Goal: Task Accomplishment & Management: Manage account settings

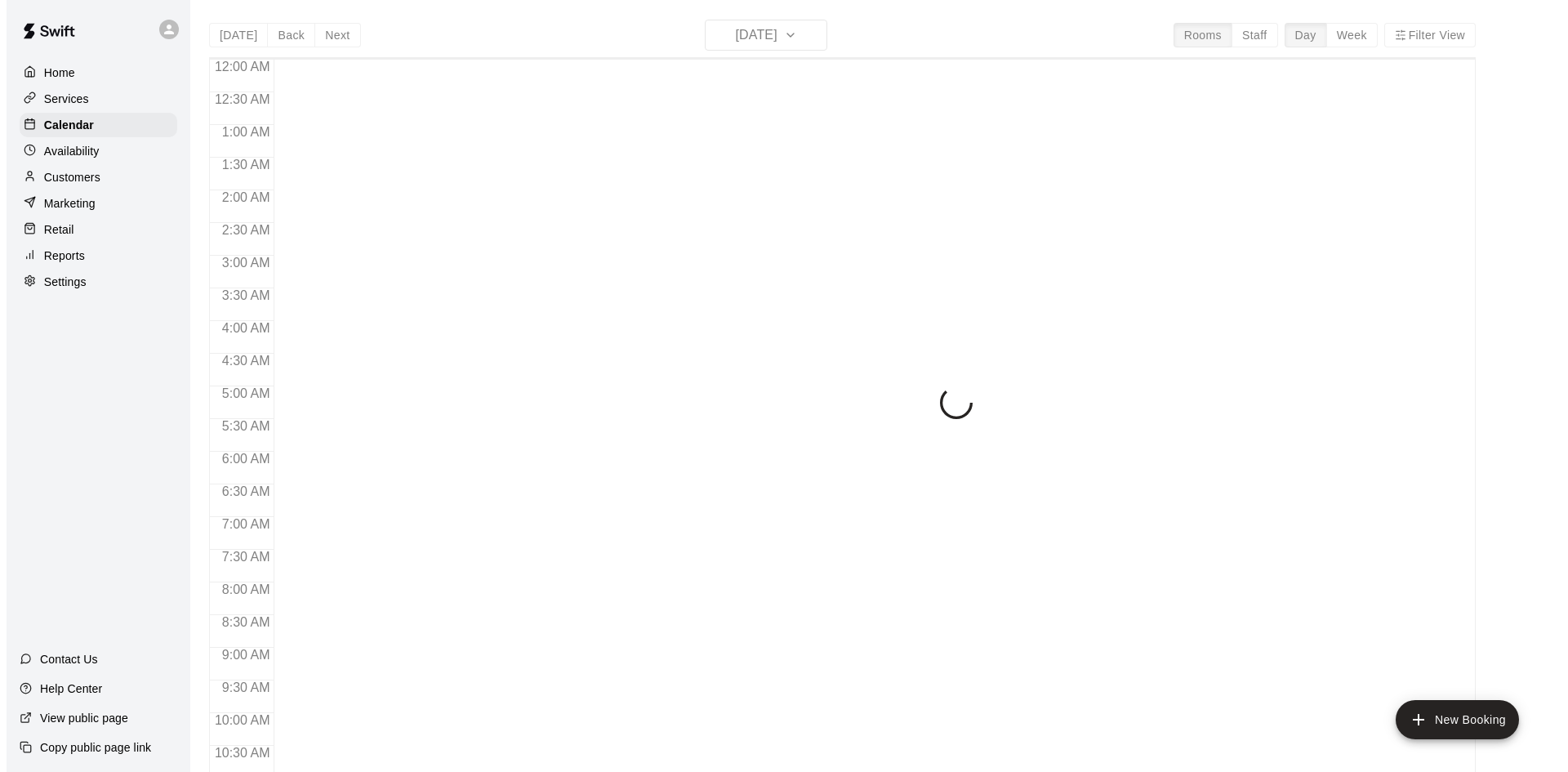
scroll to position [537, 0]
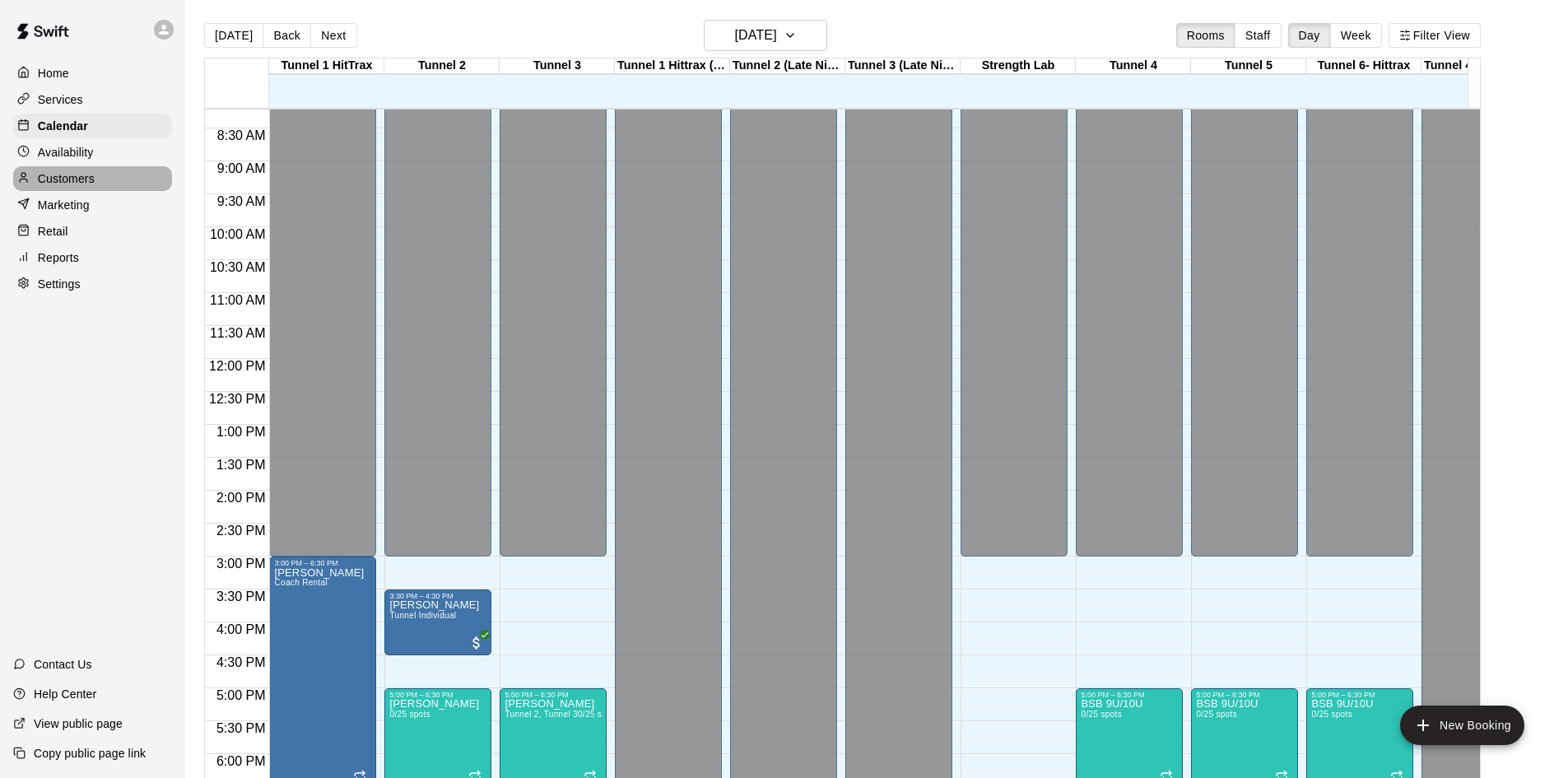
click at [82, 183] on p "Customers" at bounding box center [66, 179] width 57 height 17
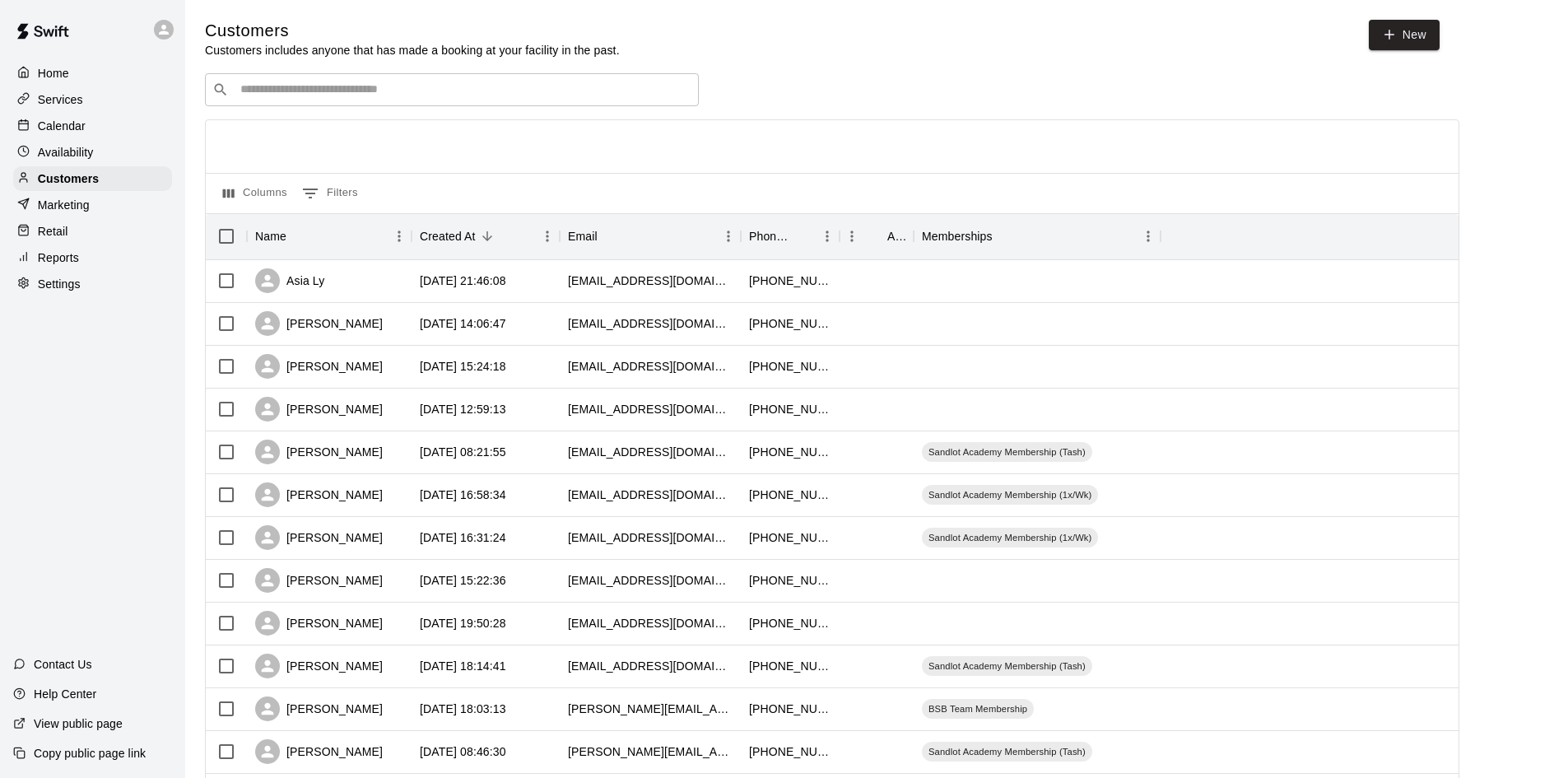
click at [538, 81] on div "​ ​" at bounding box center [452, 90] width 494 height 33
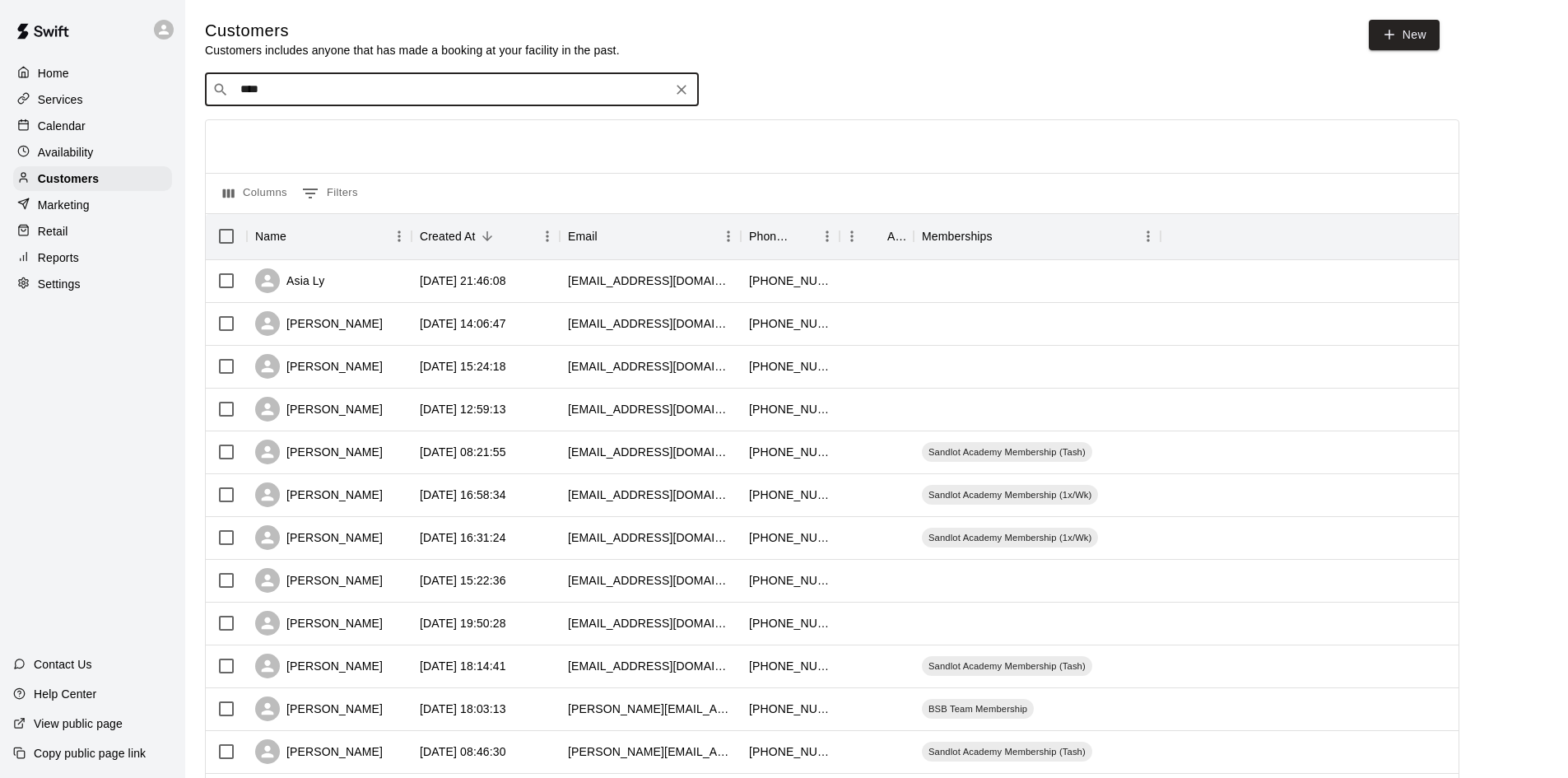
type input "*****"
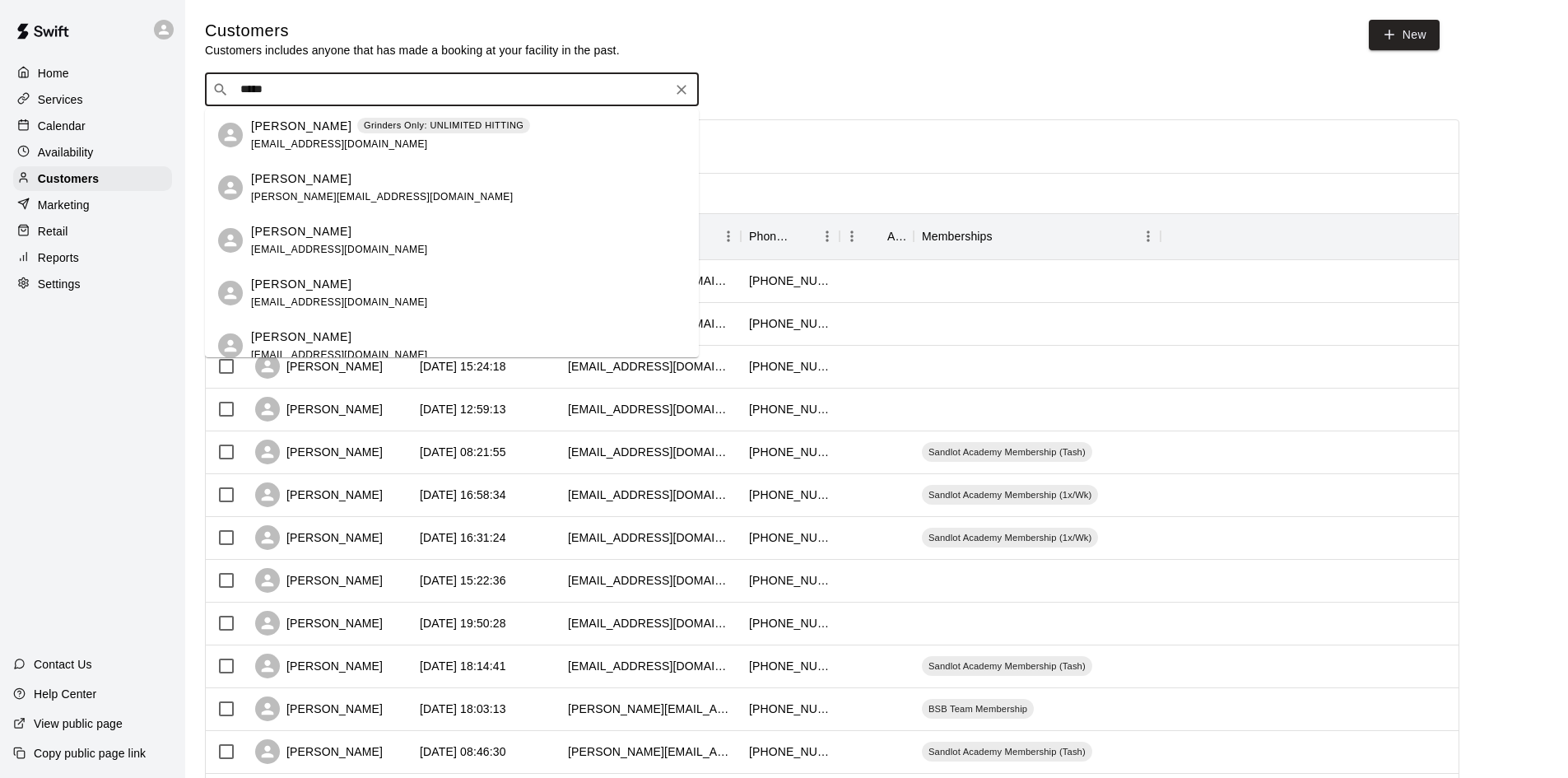
click at [302, 123] on p "[PERSON_NAME]" at bounding box center [301, 126] width 101 height 17
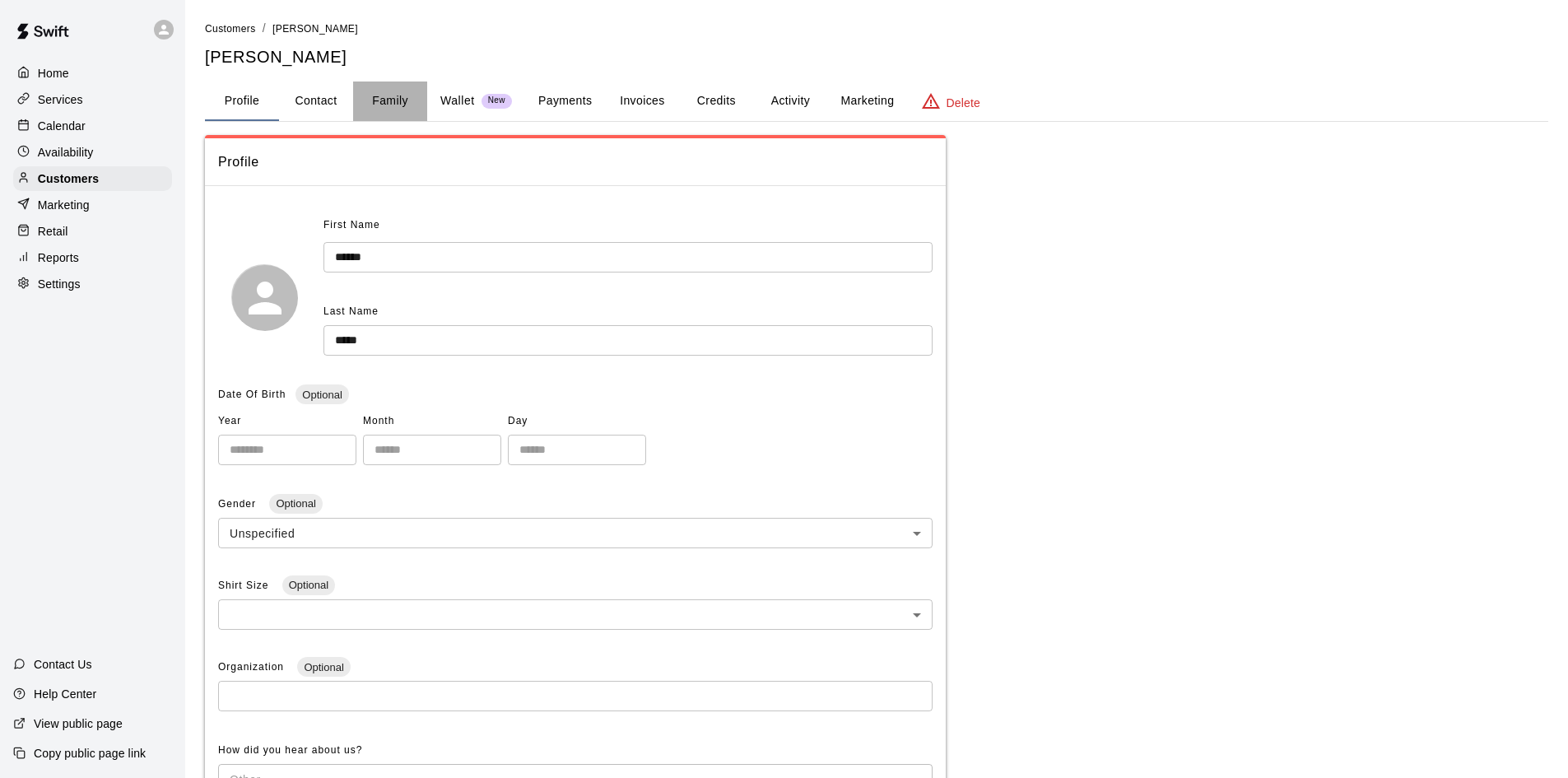
click at [406, 108] on button "Family" at bounding box center [390, 101] width 74 height 40
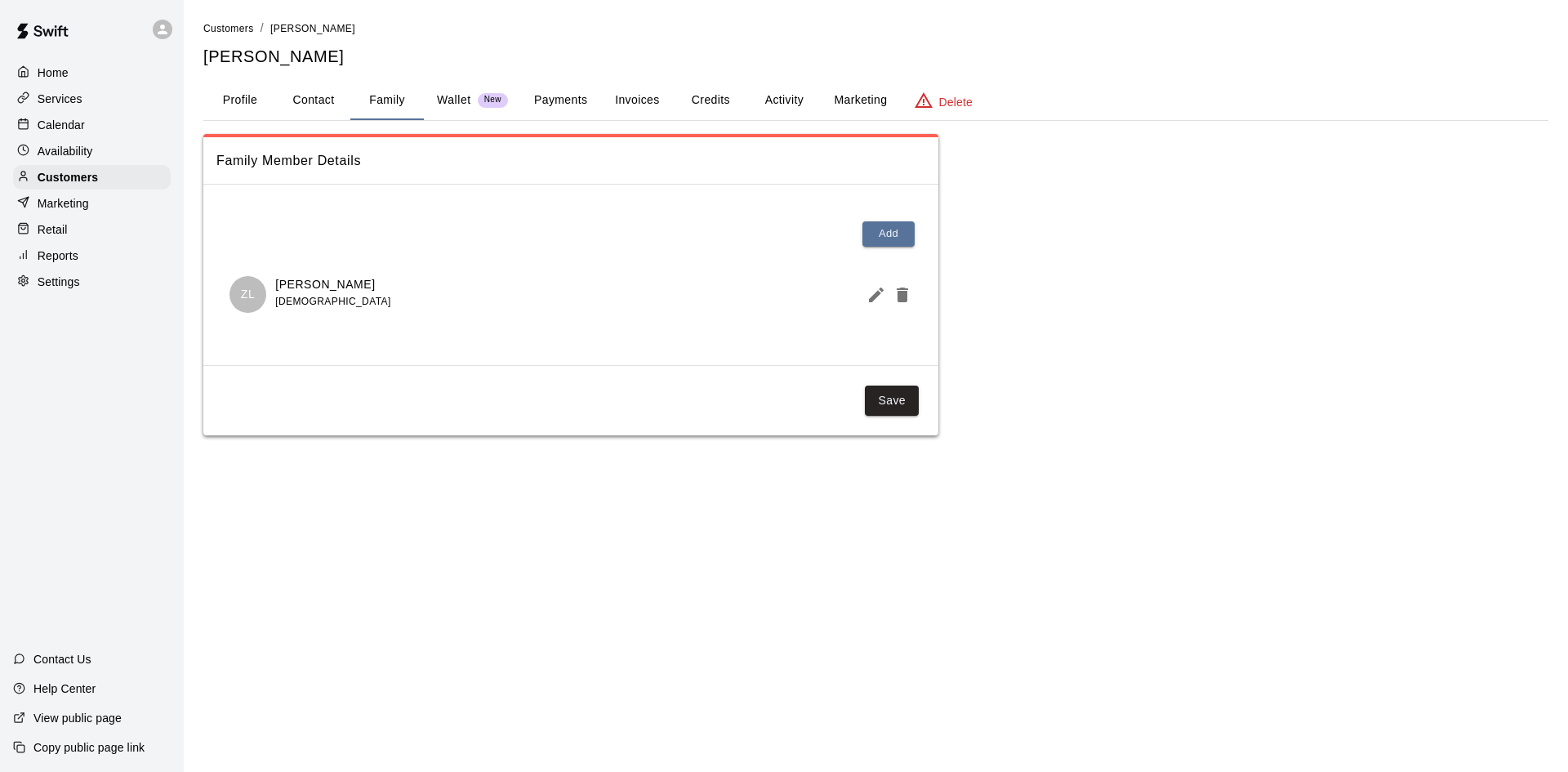
click at [789, 99] on button "Activity" at bounding box center [784, 101] width 73 height 40
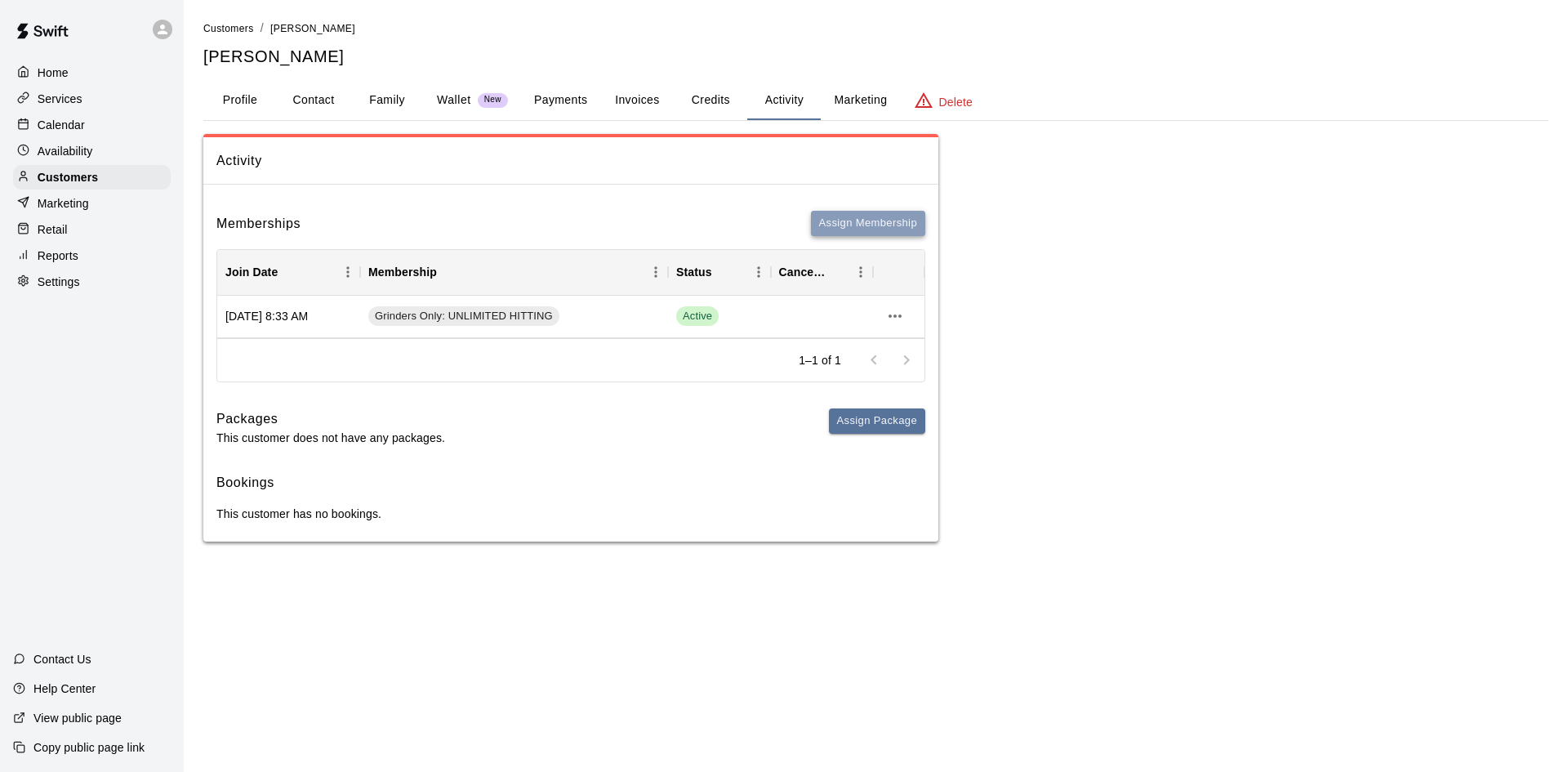
click at [902, 224] on button "Assign Membership" at bounding box center [868, 223] width 115 height 26
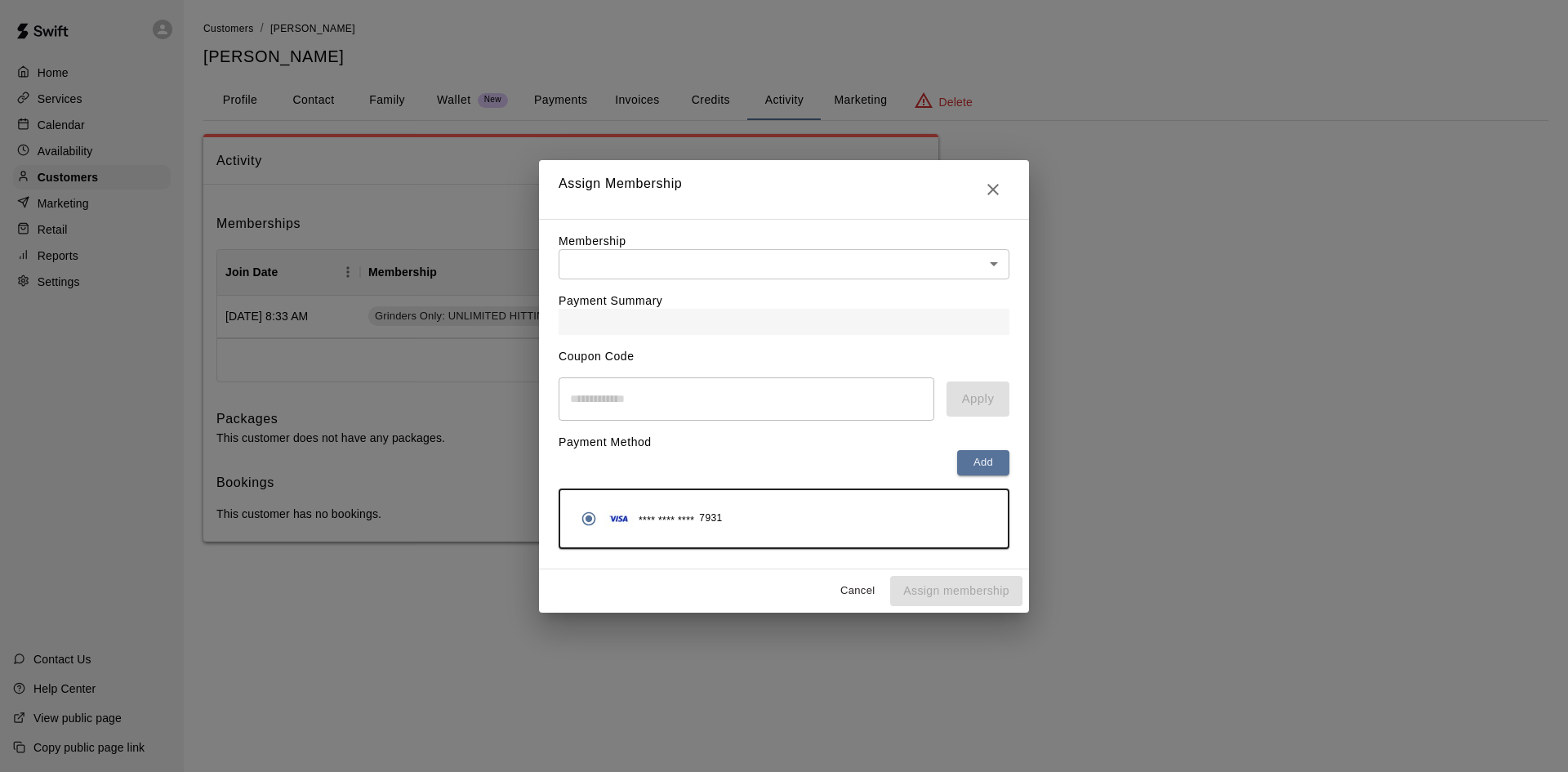
click at [989, 261] on body "Home Services Calendar Availability Customers Marketing Retail Reports Settings…" at bounding box center [784, 287] width 1568 height 574
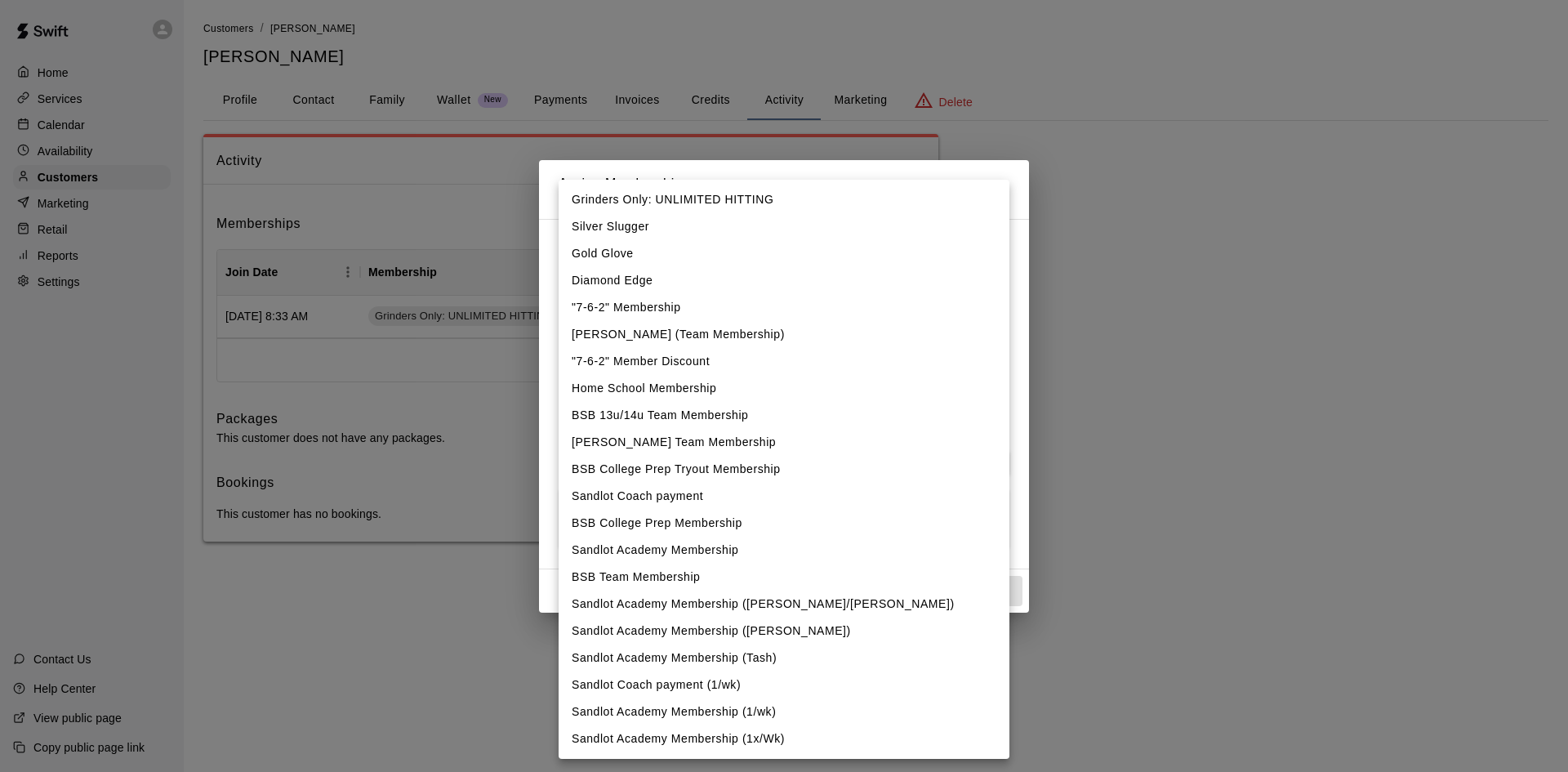
click at [670, 577] on li "BSB Team Membership" at bounding box center [784, 577] width 451 height 27
type input "**********"
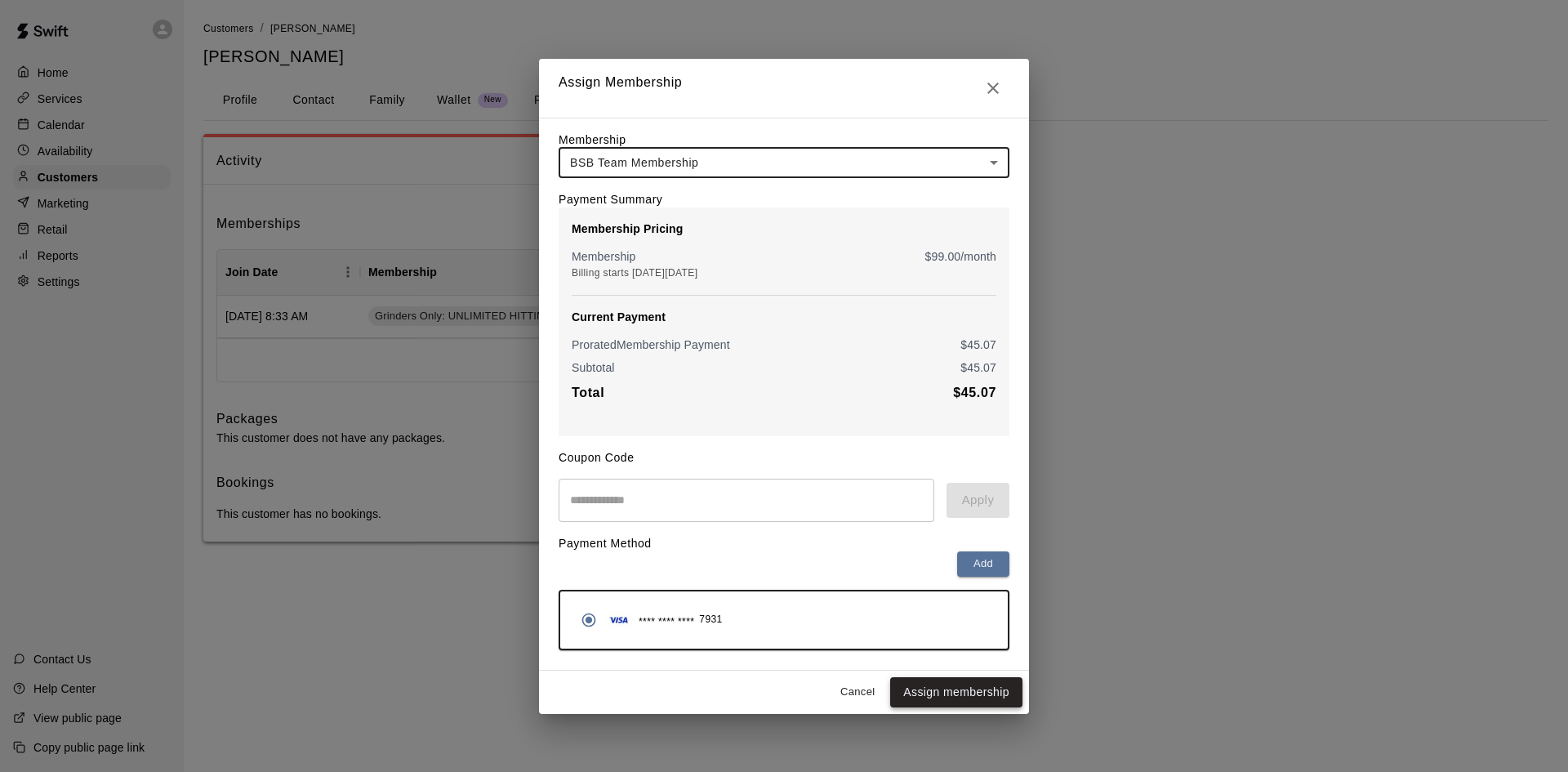
click at [925, 694] on button "Assign membership" at bounding box center [956, 692] width 132 height 31
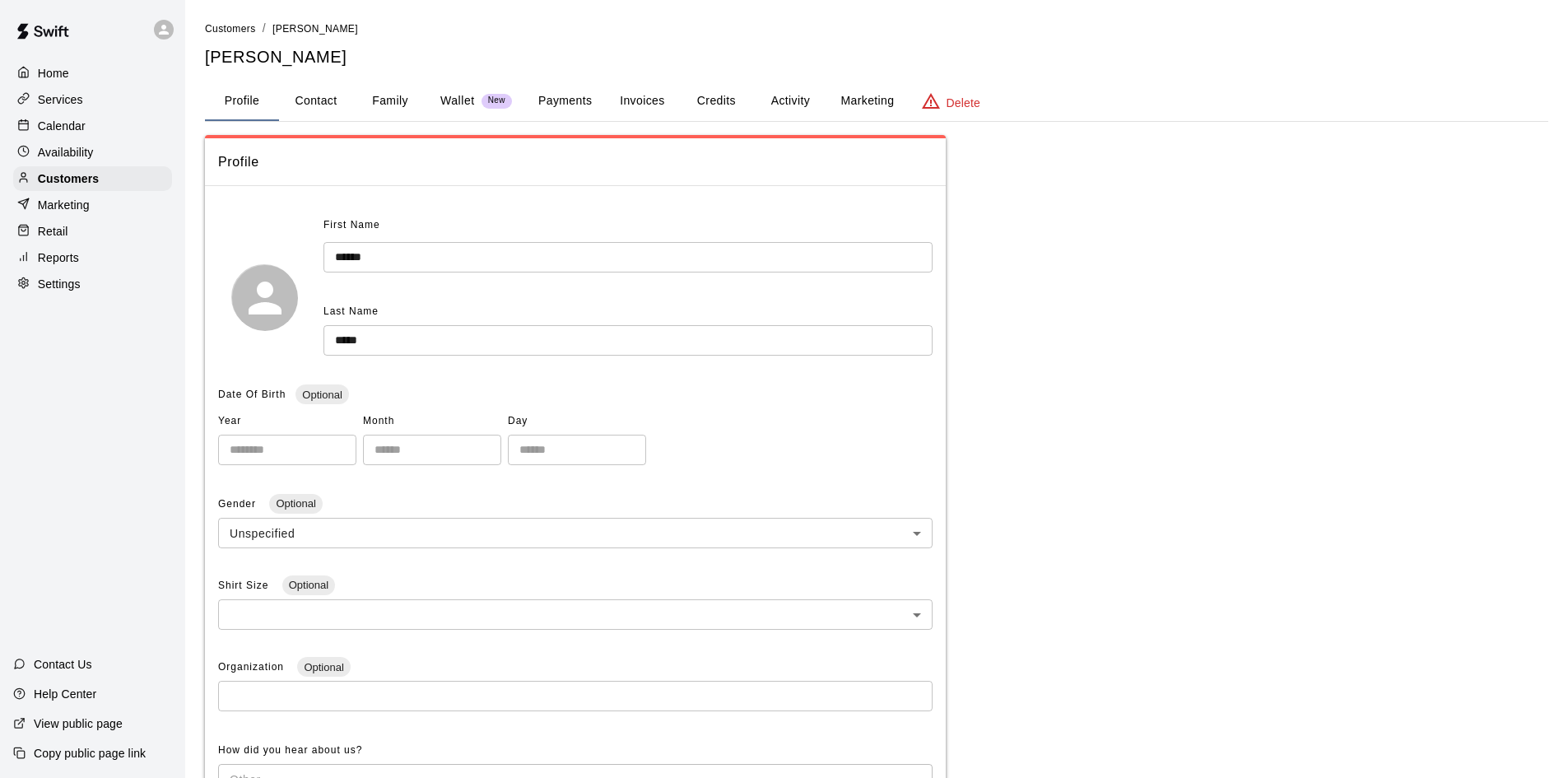
click at [559, 92] on button "Payments" at bounding box center [565, 101] width 80 height 40
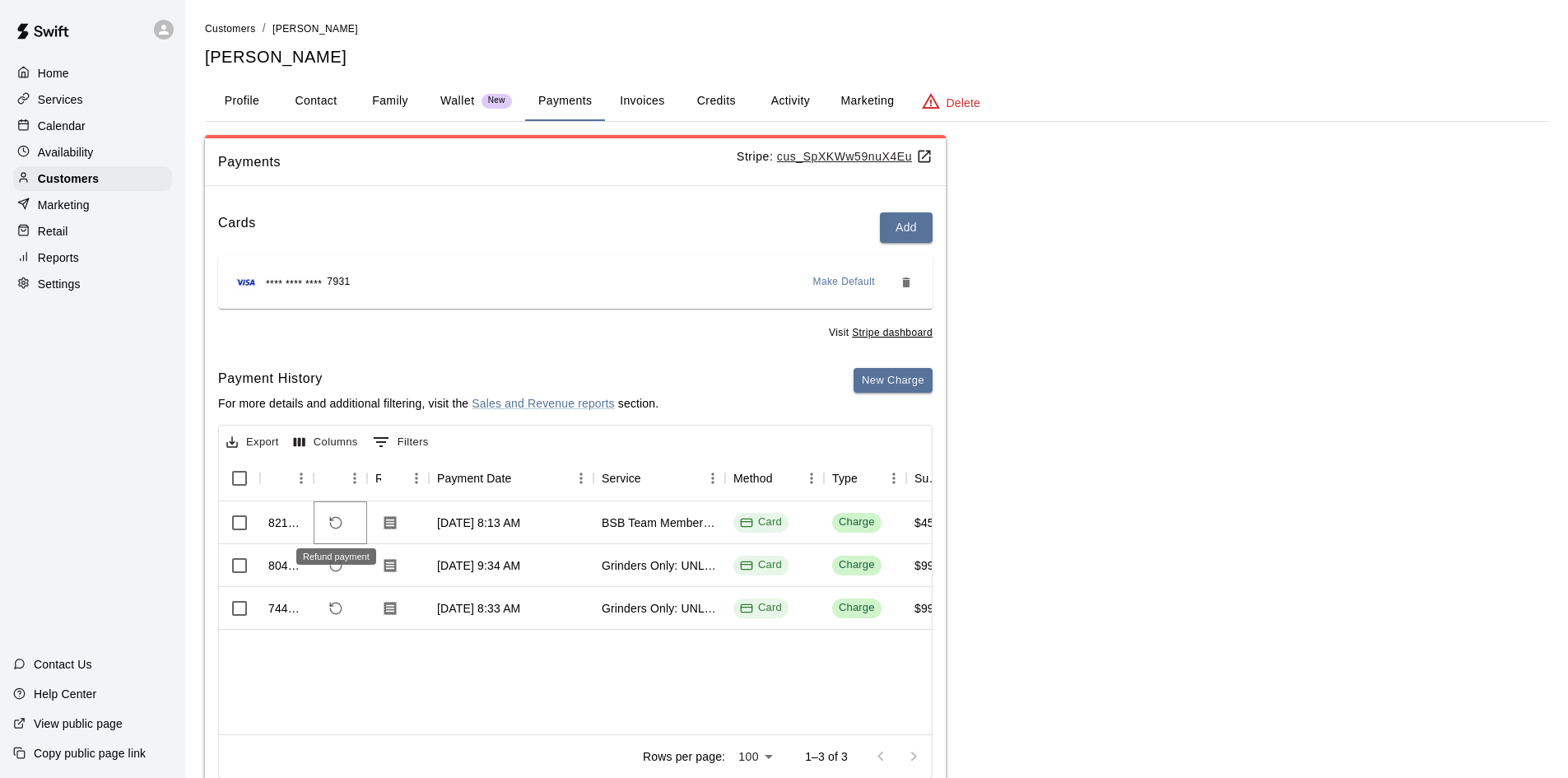
click at [339, 523] on icon "Refund payment" at bounding box center [336, 523] width 15 height 15
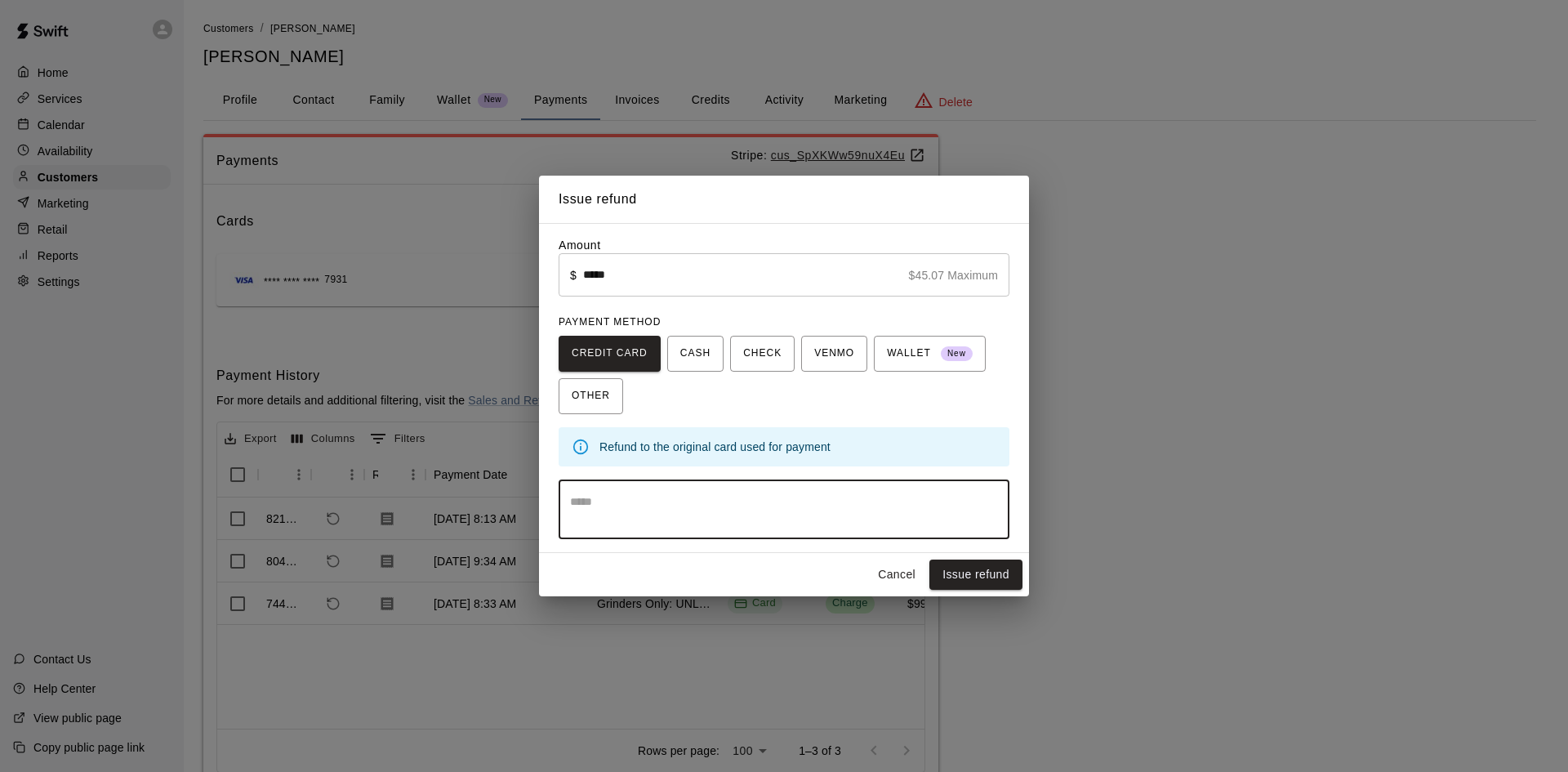
click at [662, 501] on textarea at bounding box center [784, 510] width 428 height 33
type textarea "**********"
click at [1001, 574] on button "Issue refund" at bounding box center [976, 574] width 93 height 31
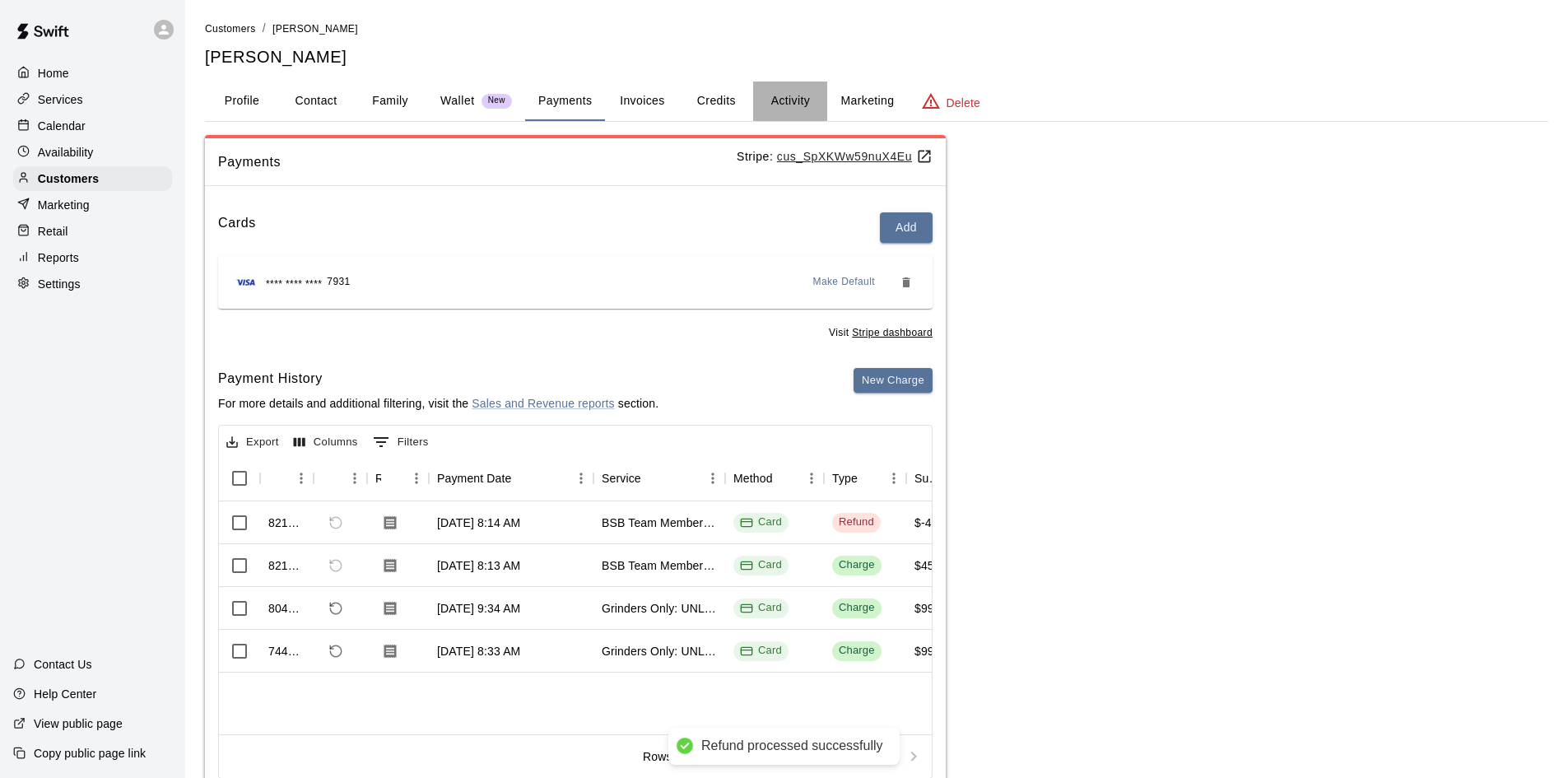
click at [804, 102] on button "Activity" at bounding box center [789, 101] width 74 height 40
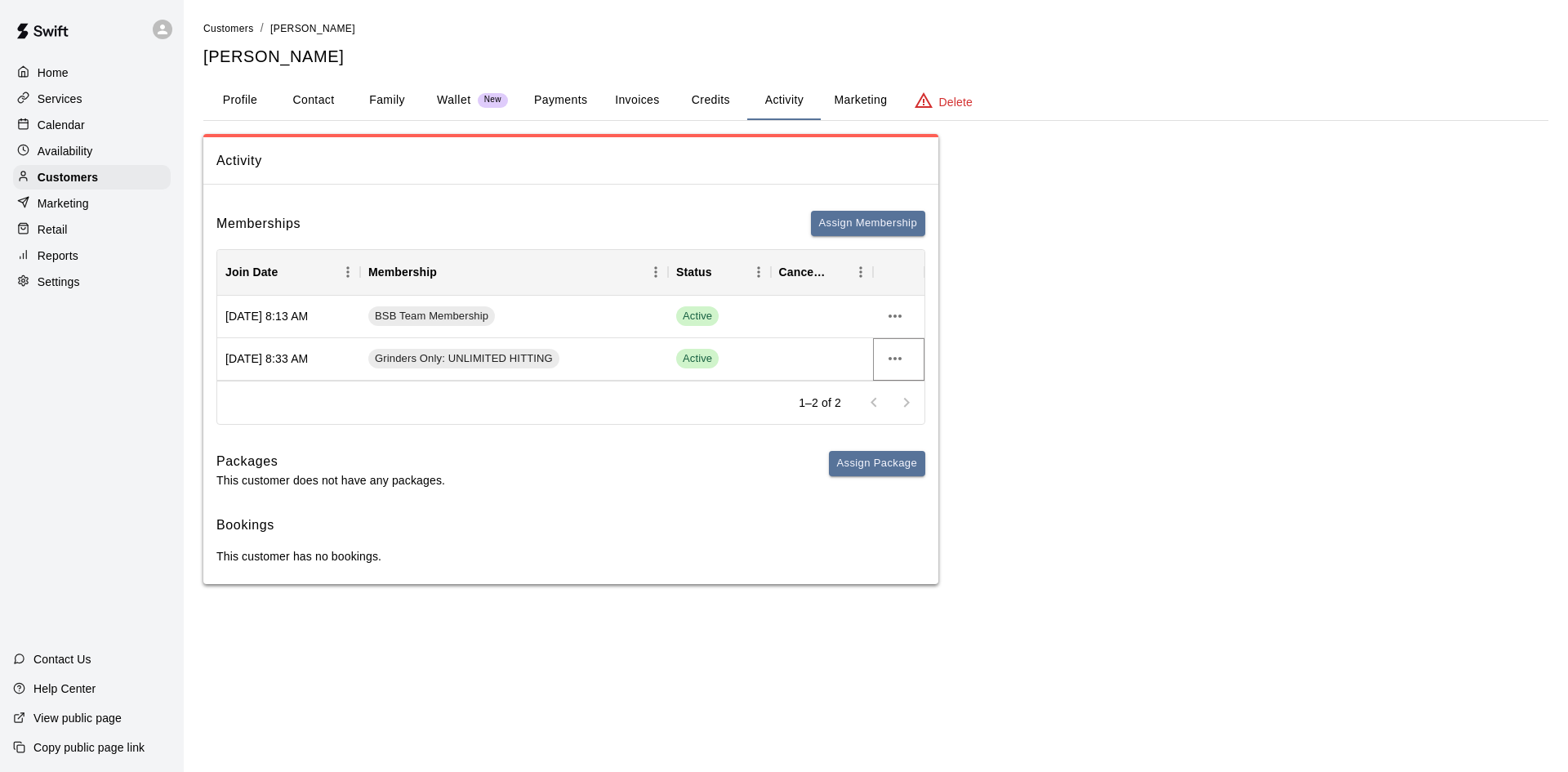
click at [902, 355] on icon "more actions" at bounding box center [895, 359] width 20 height 20
click at [908, 425] on li "Cancel" at bounding box center [928, 419] width 92 height 27
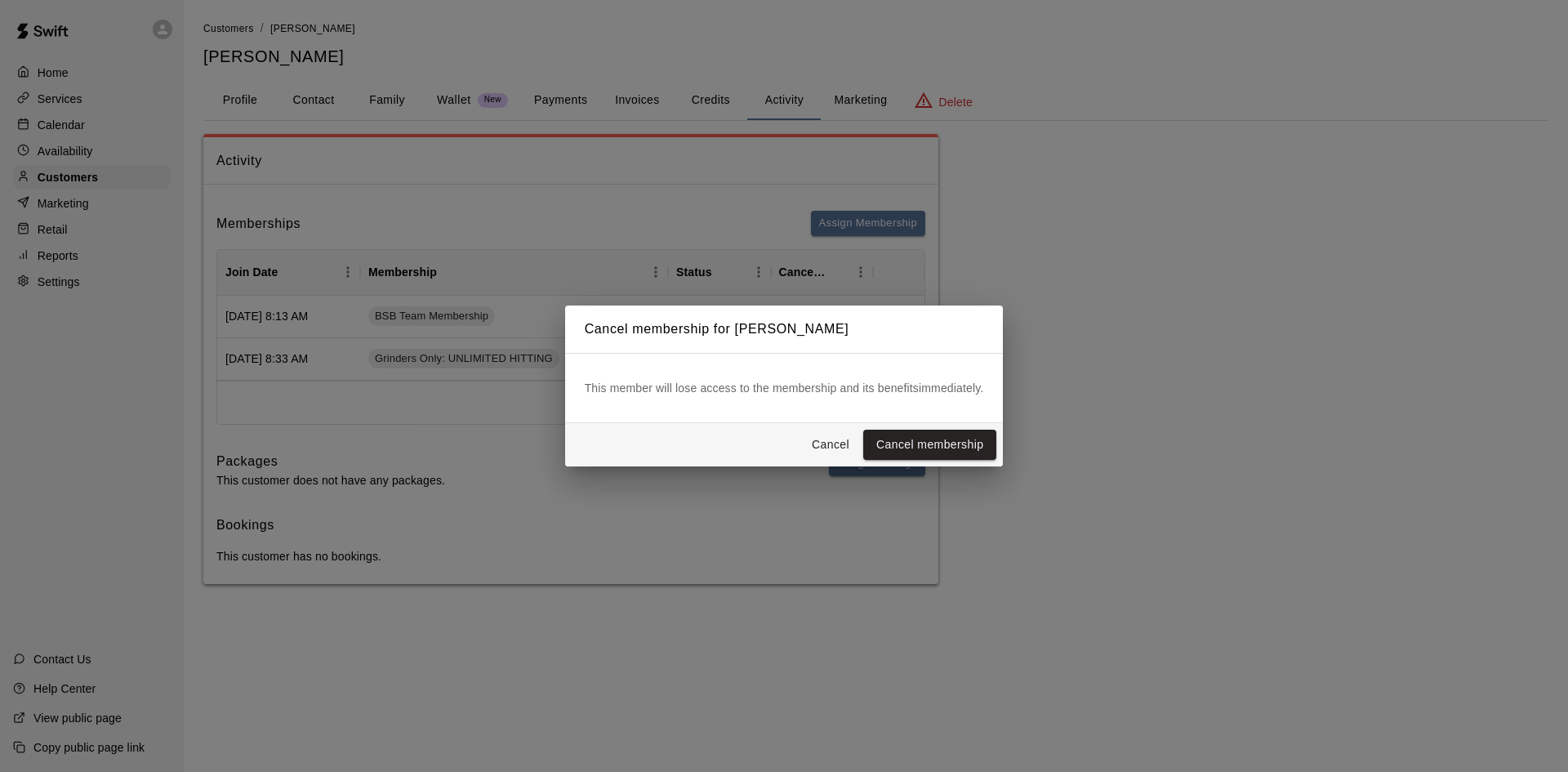
click at [918, 429] on div "Cancel Cancel membership" at bounding box center [784, 445] width 439 height 43
click at [921, 445] on button "Cancel membership" at bounding box center [930, 445] width 133 height 31
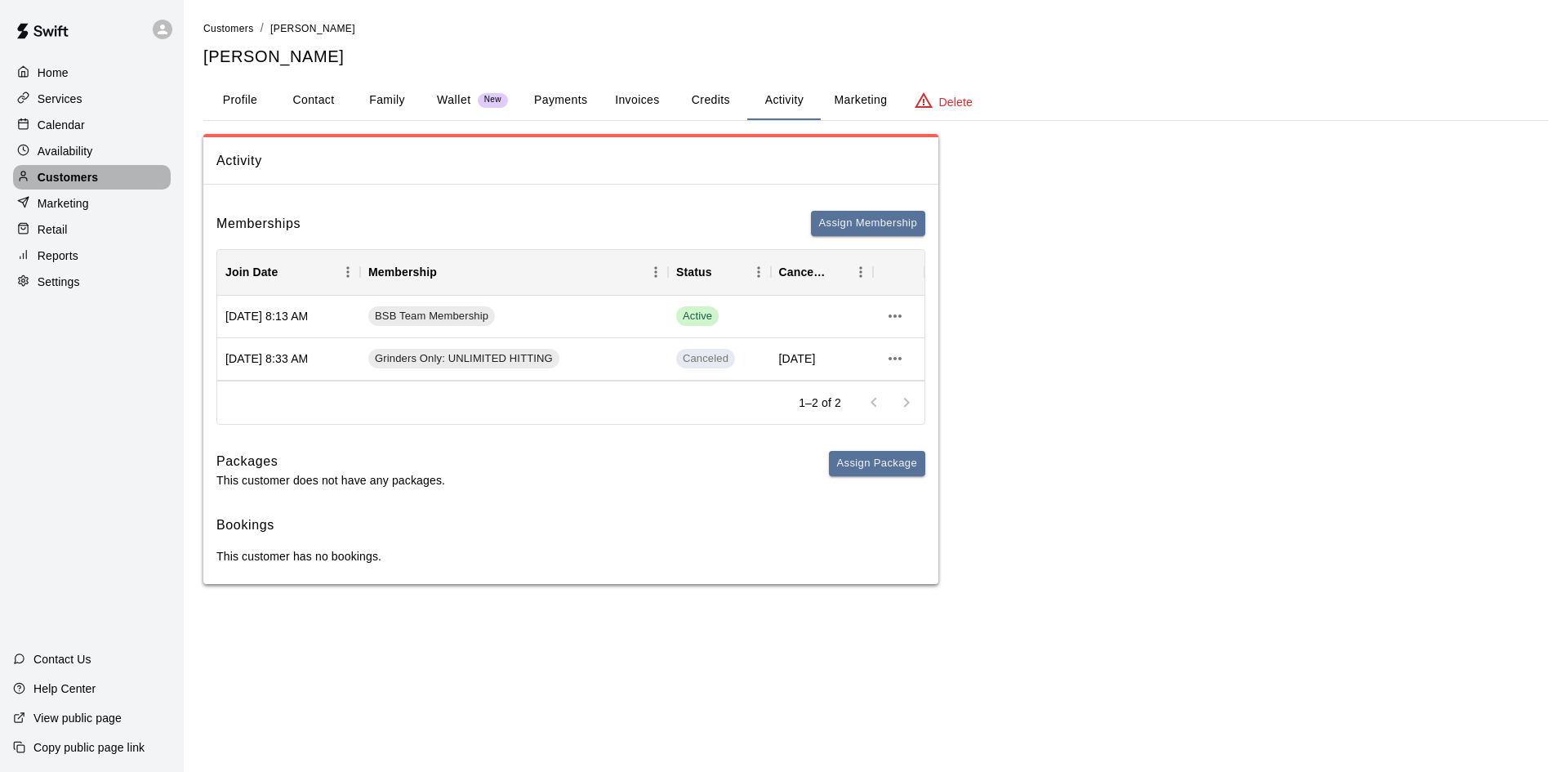
click at [68, 180] on p "Customers" at bounding box center [68, 177] width 60 height 16
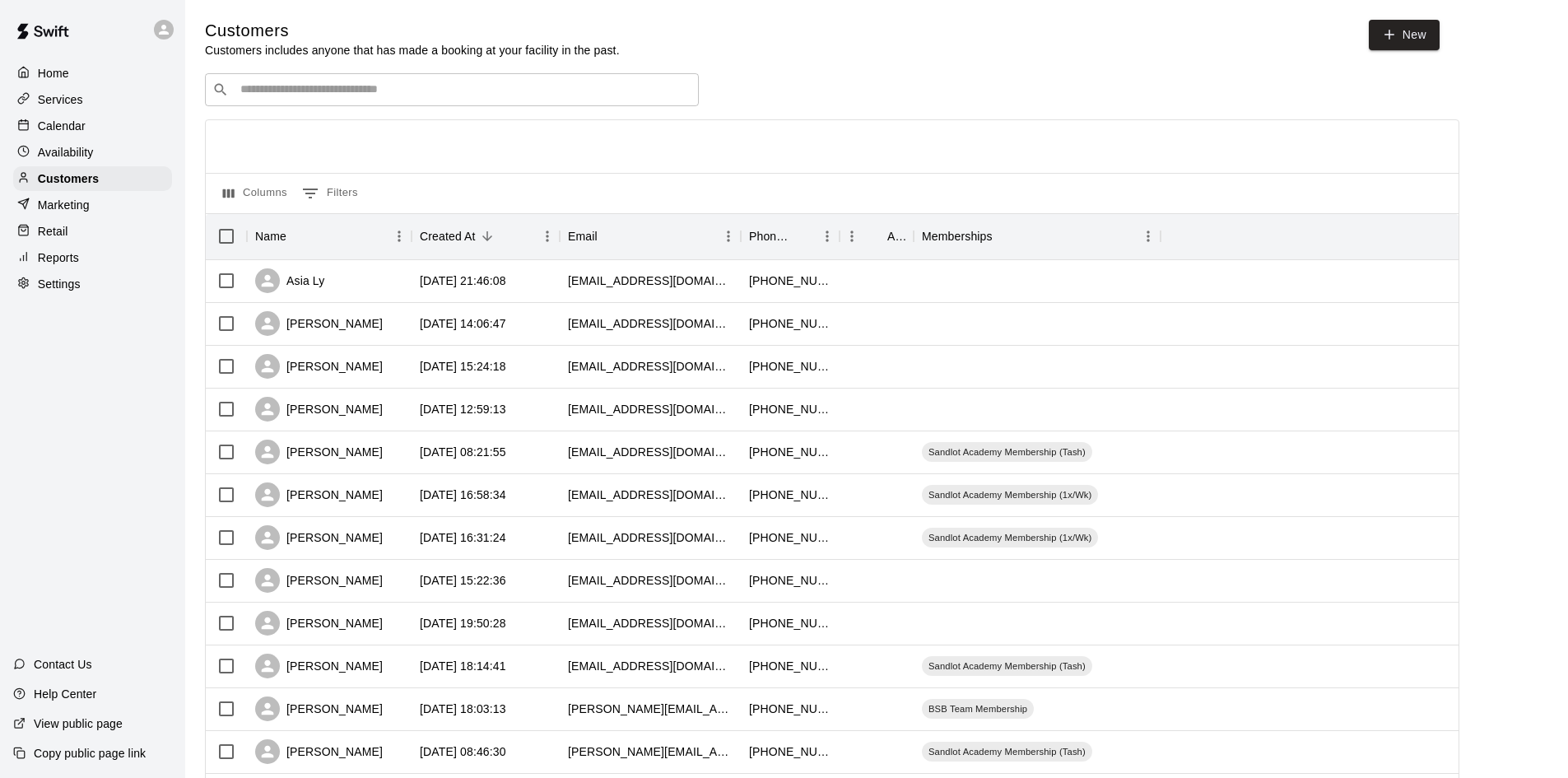
click at [463, 101] on div "​ ​" at bounding box center [452, 90] width 494 height 33
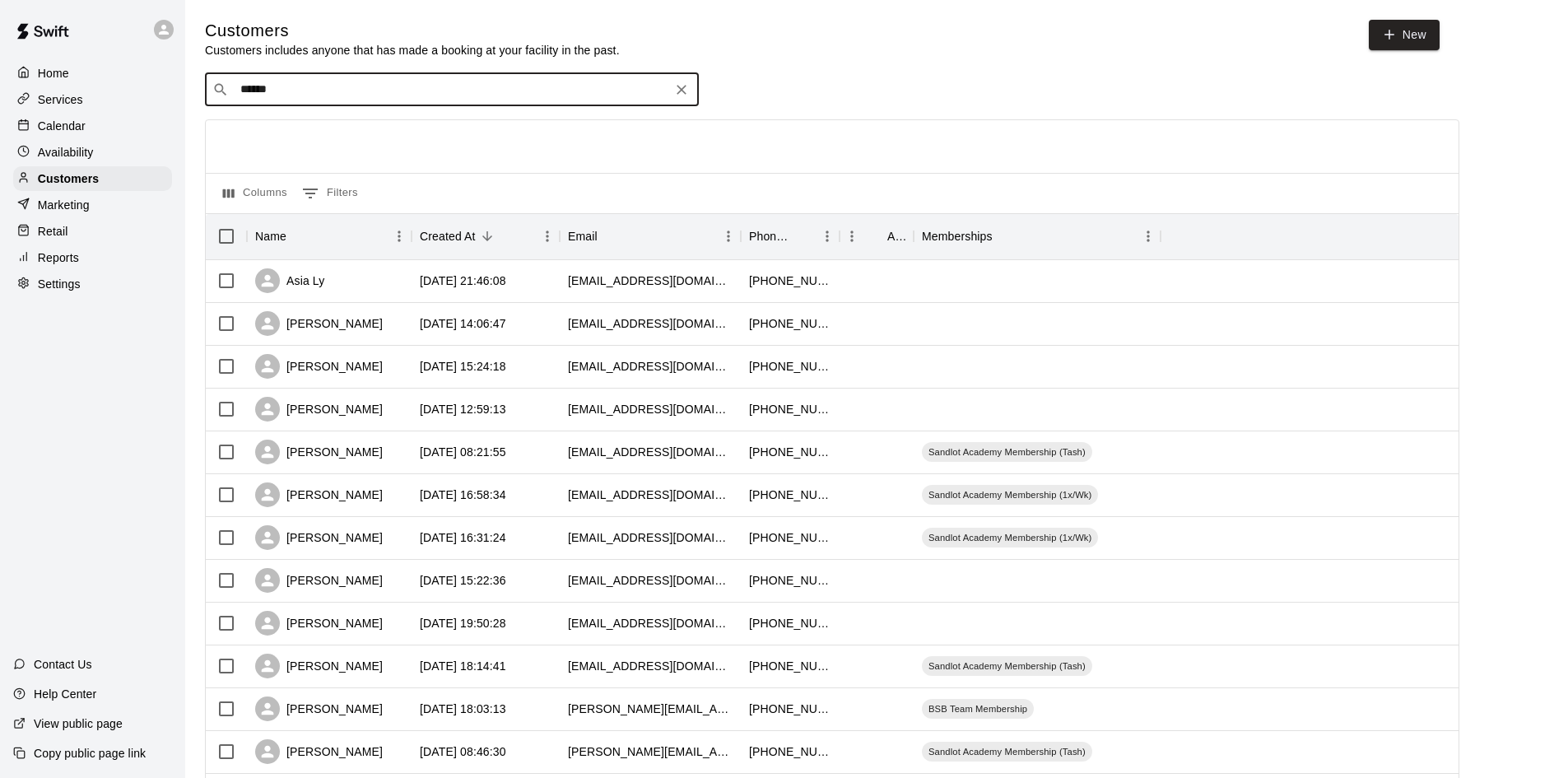
drag, startPoint x: 285, startPoint y: 92, endPoint x: 220, endPoint y: 101, distance: 65.6
click at [220, 101] on div "​ ****** ​" at bounding box center [452, 90] width 494 height 33
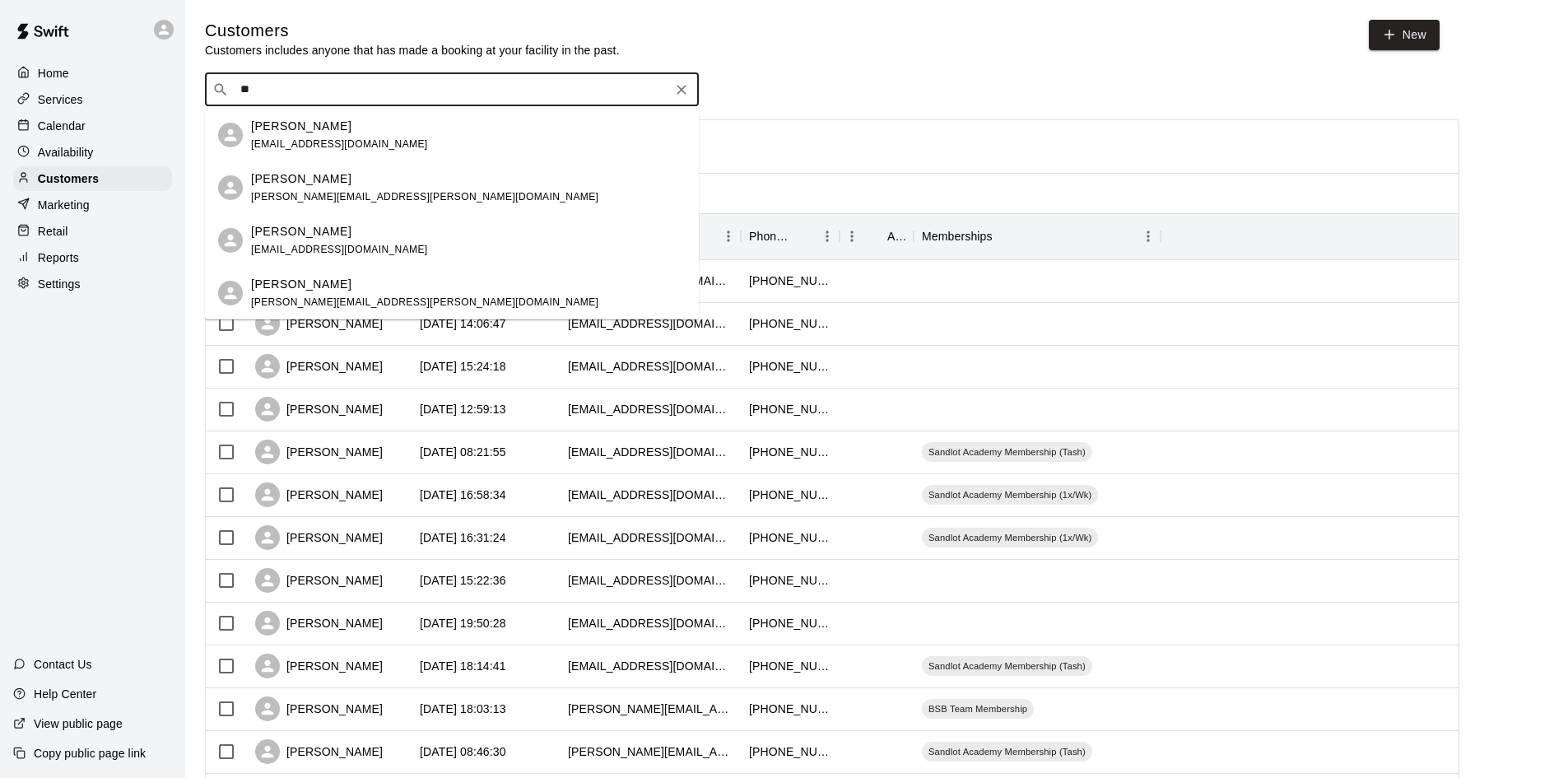
type input "*"
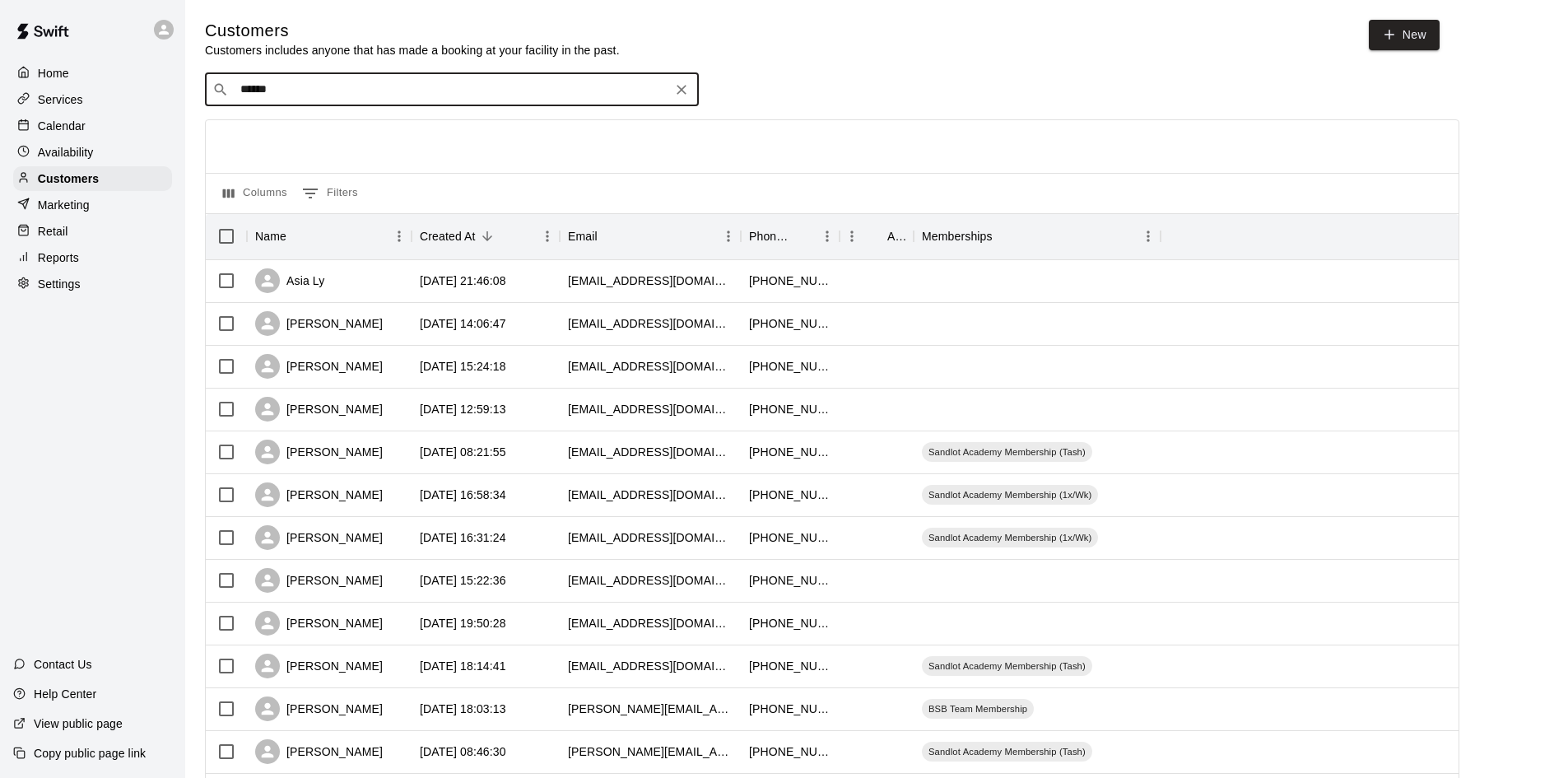
drag, startPoint x: 286, startPoint y: 93, endPoint x: 214, endPoint y: 96, distance: 72.1
click at [214, 96] on div "​ ****** ​" at bounding box center [452, 90] width 494 height 33
type input "******"
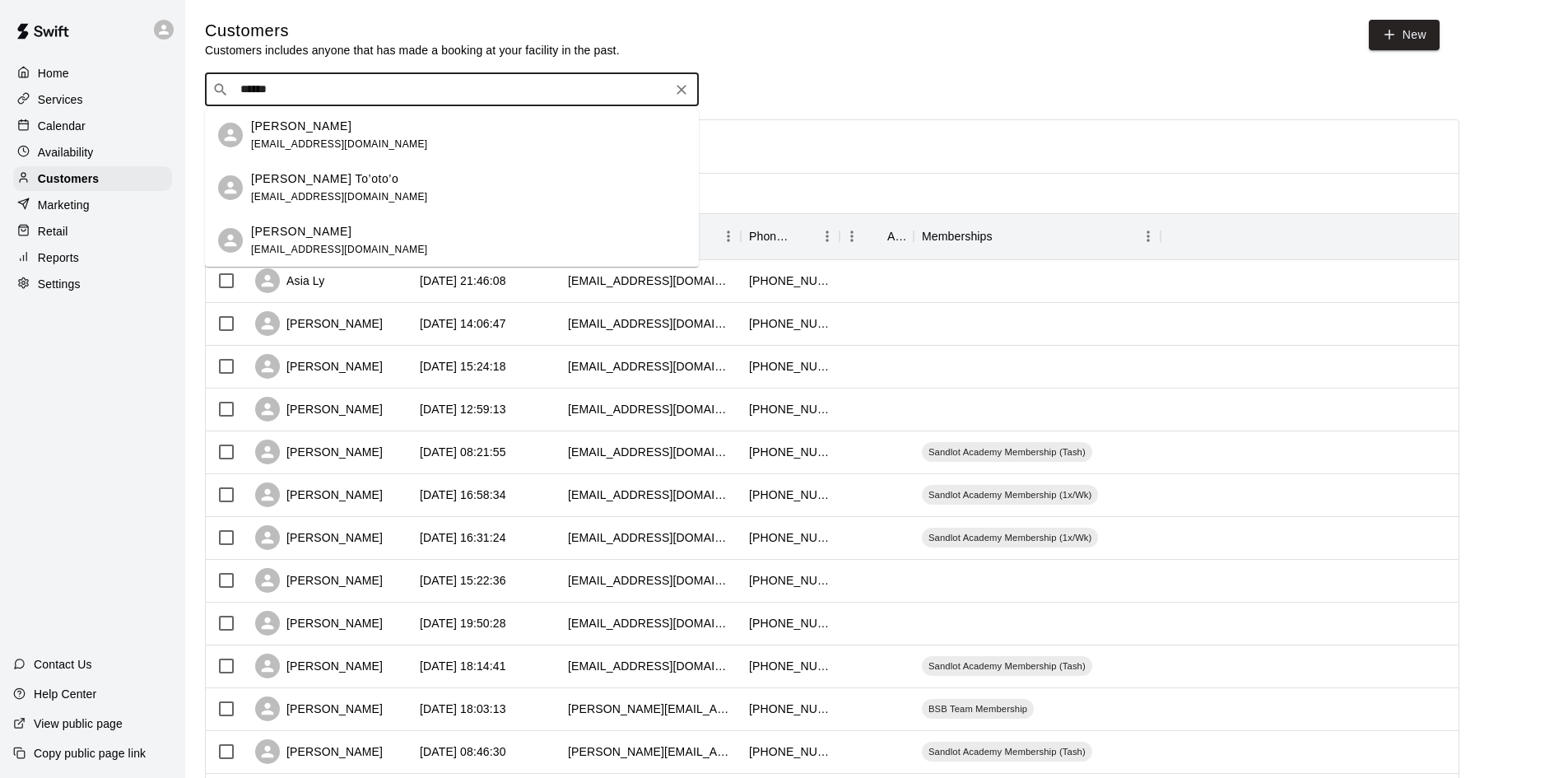
click at [292, 234] on p "Joey Felise" at bounding box center [301, 231] width 101 height 17
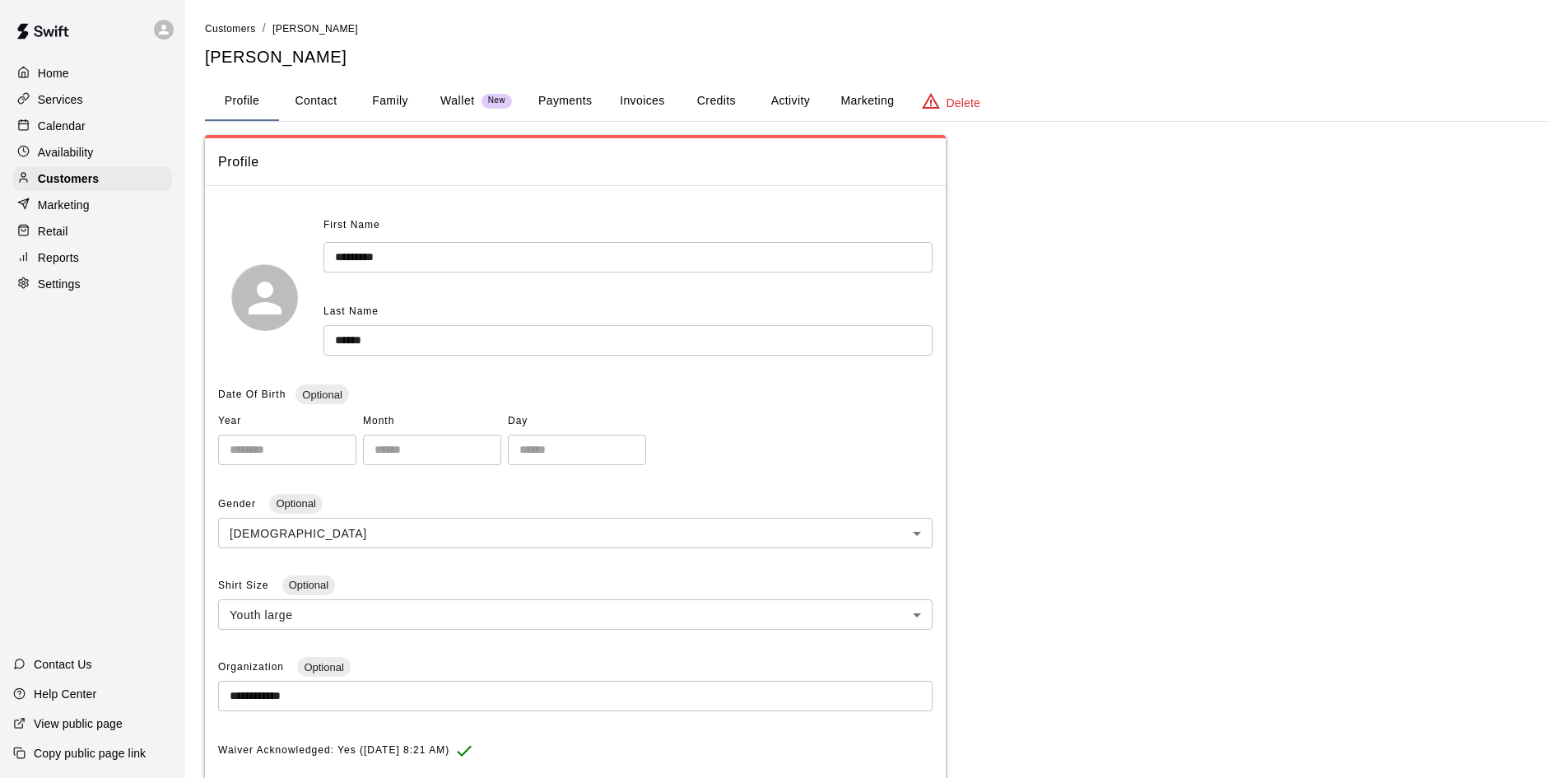
click at [793, 105] on button "Activity" at bounding box center [789, 101] width 74 height 40
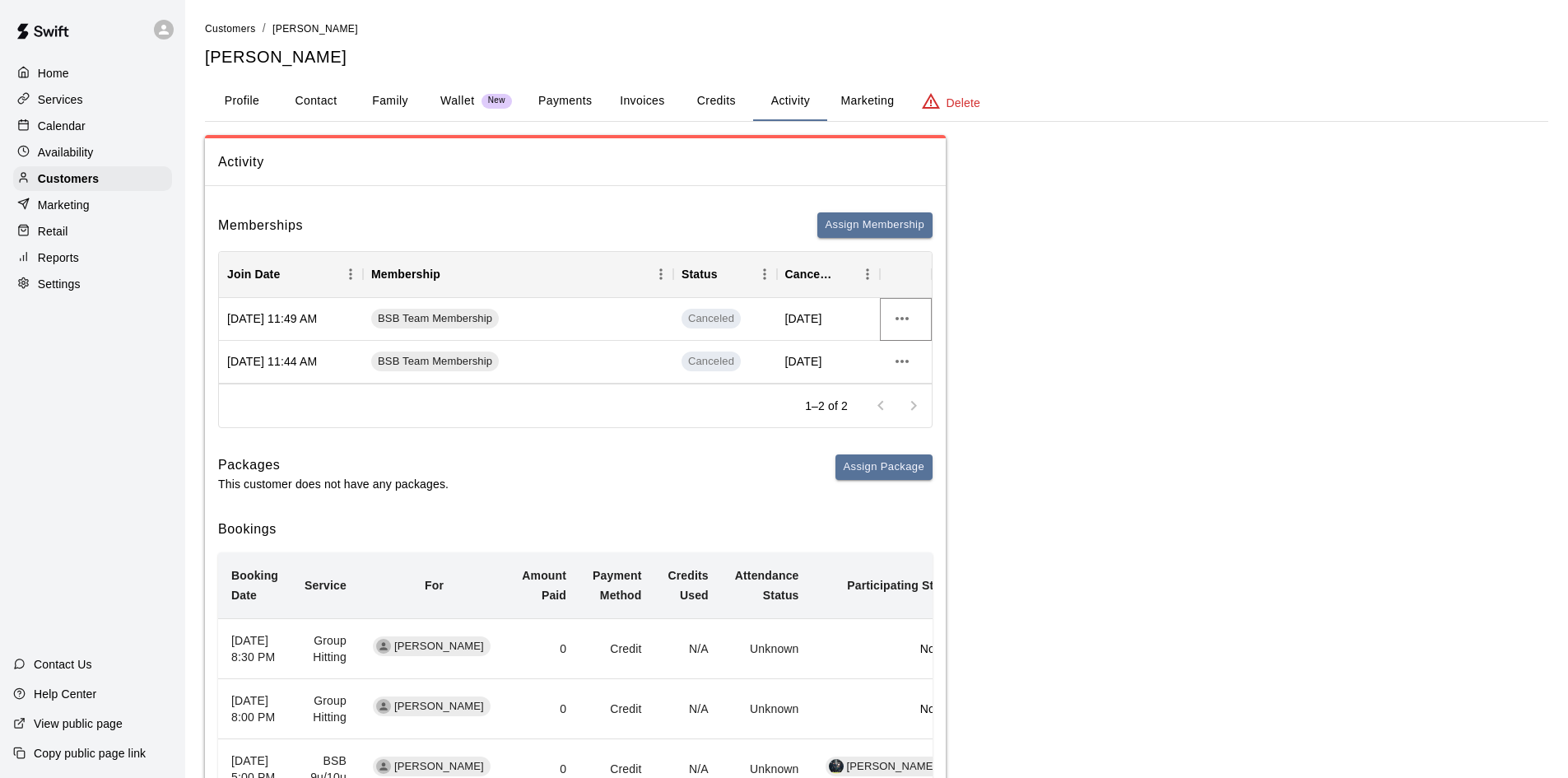
click at [902, 321] on icon "more actions" at bounding box center [902, 318] width 20 height 20
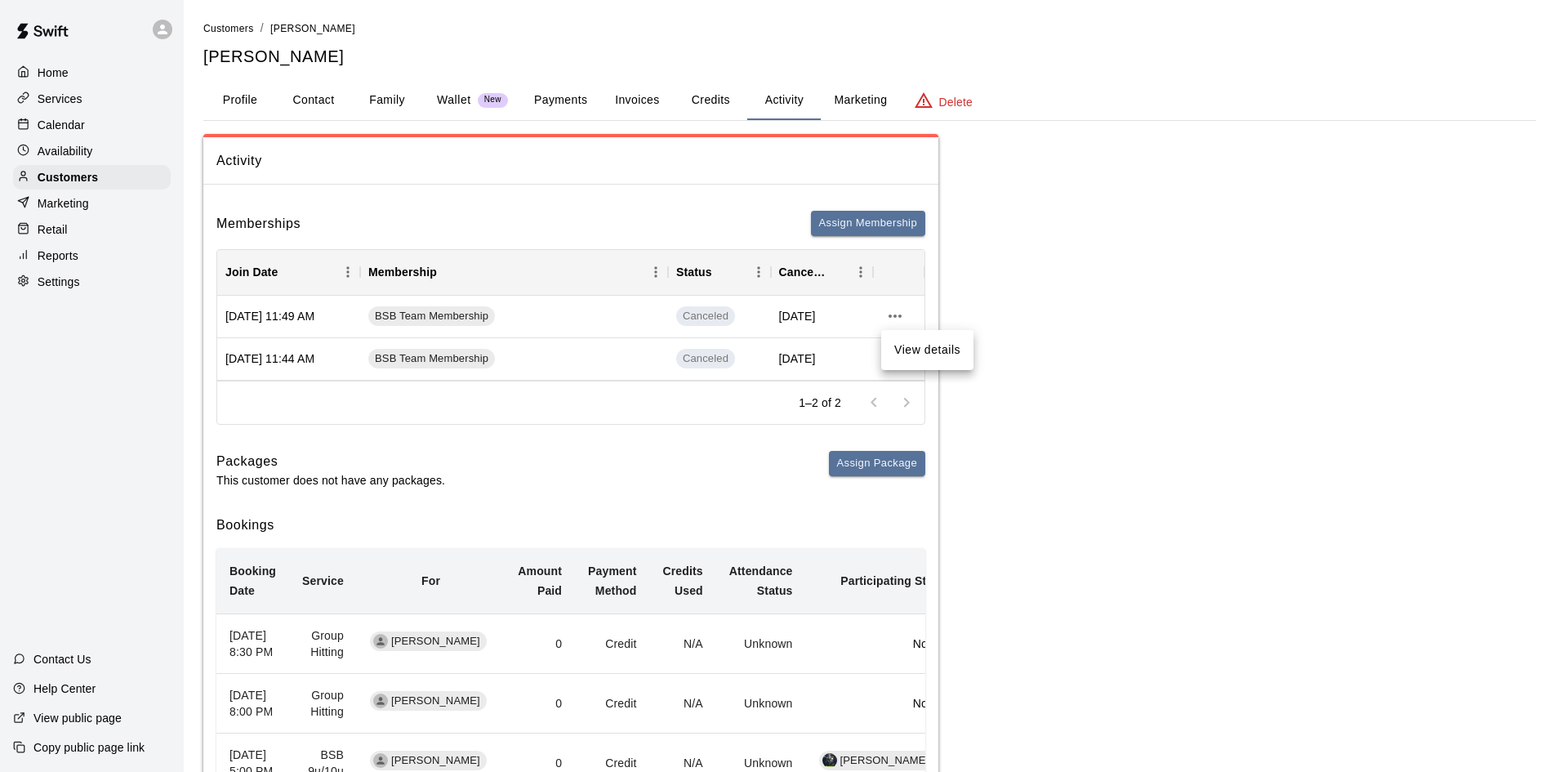
click at [906, 348] on li "View details" at bounding box center [928, 350] width 92 height 27
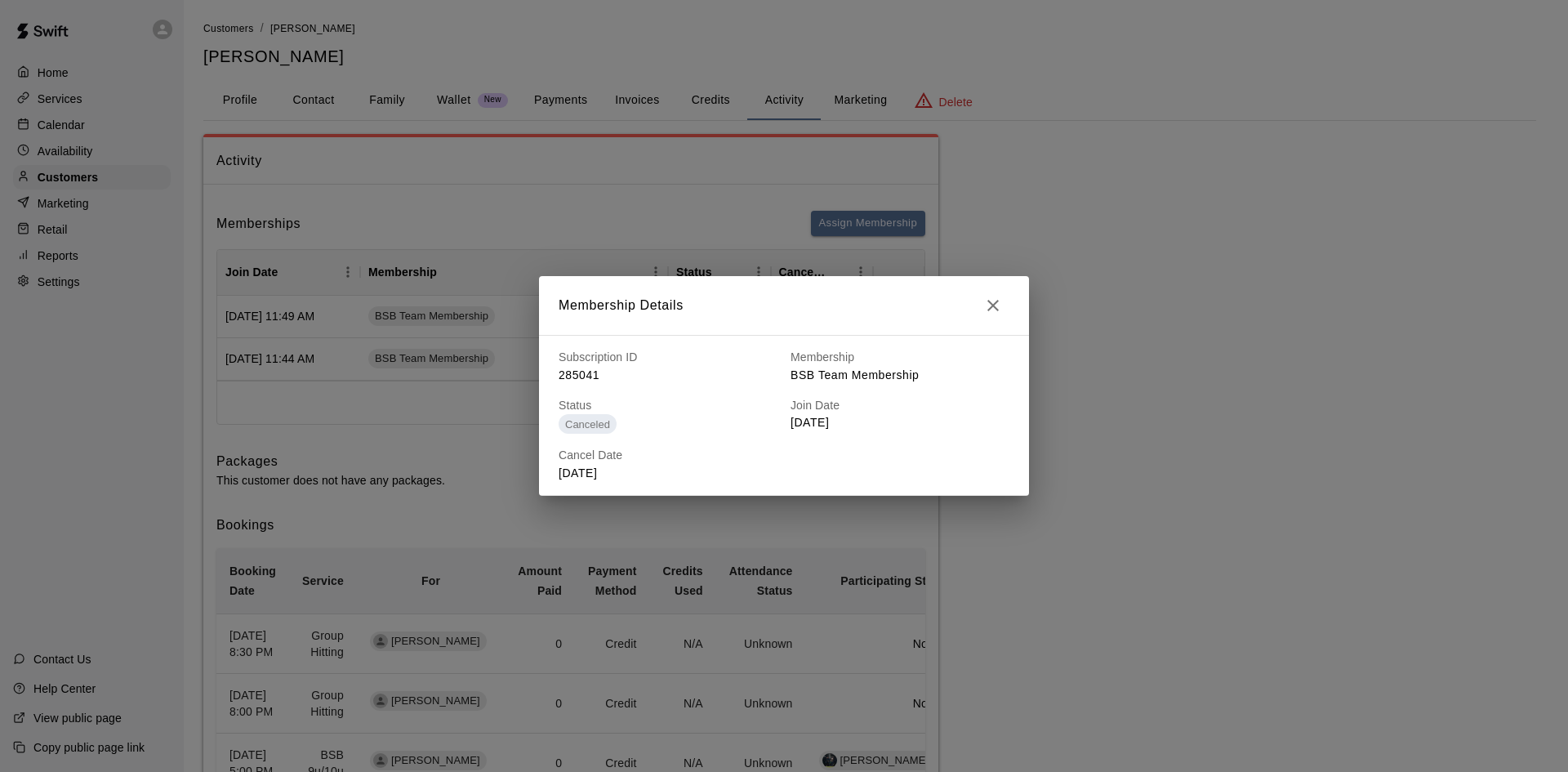
click at [1000, 299] on icon "button" at bounding box center [993, 305] width 20 height 20
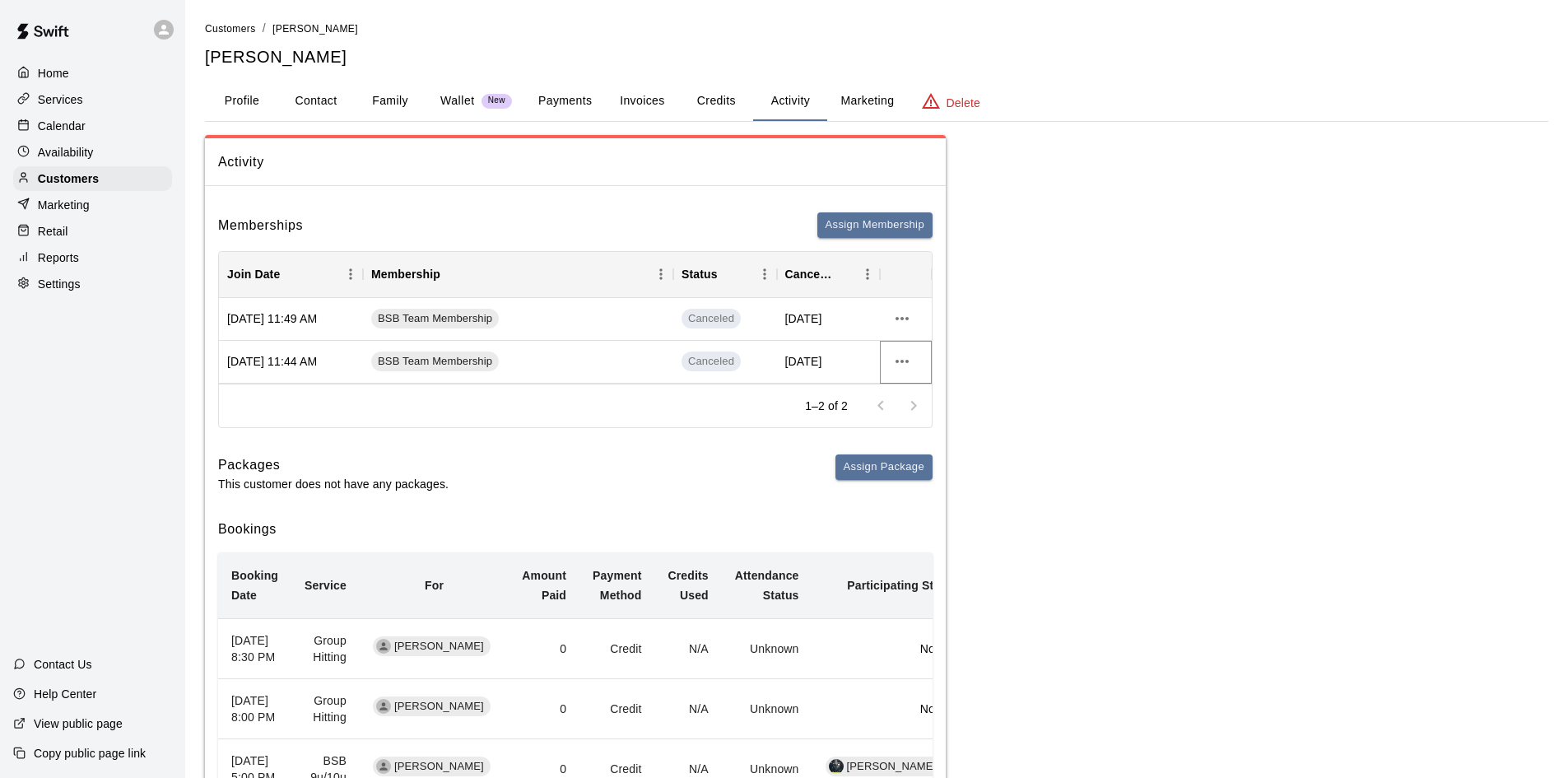
click at [905, 358] on icon "more actions" at bounding box center [902, 362] width 20 height 20
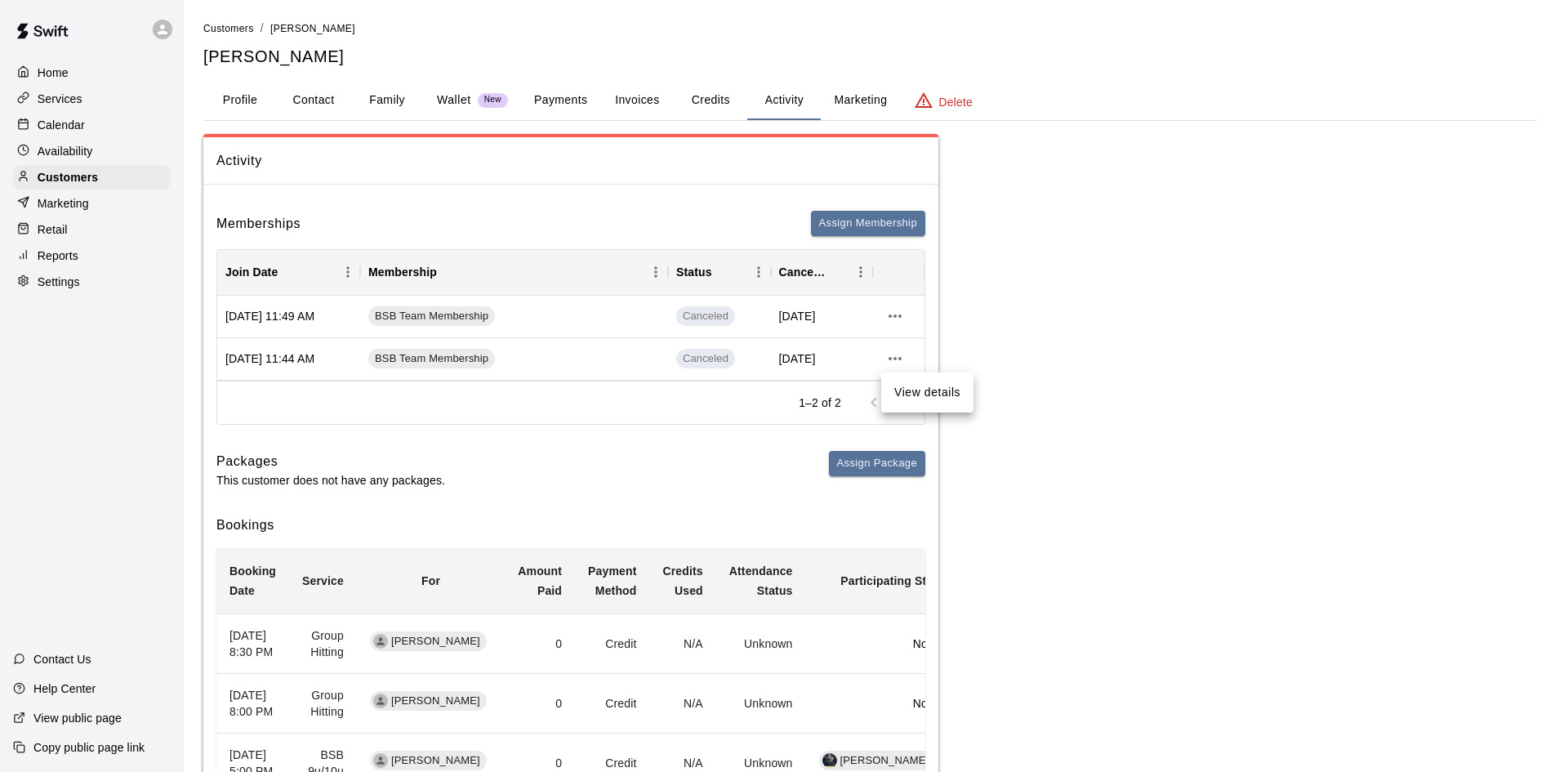
click at [923, 398] on li "View details" at bounding box center [928, 392] width 92 height 27
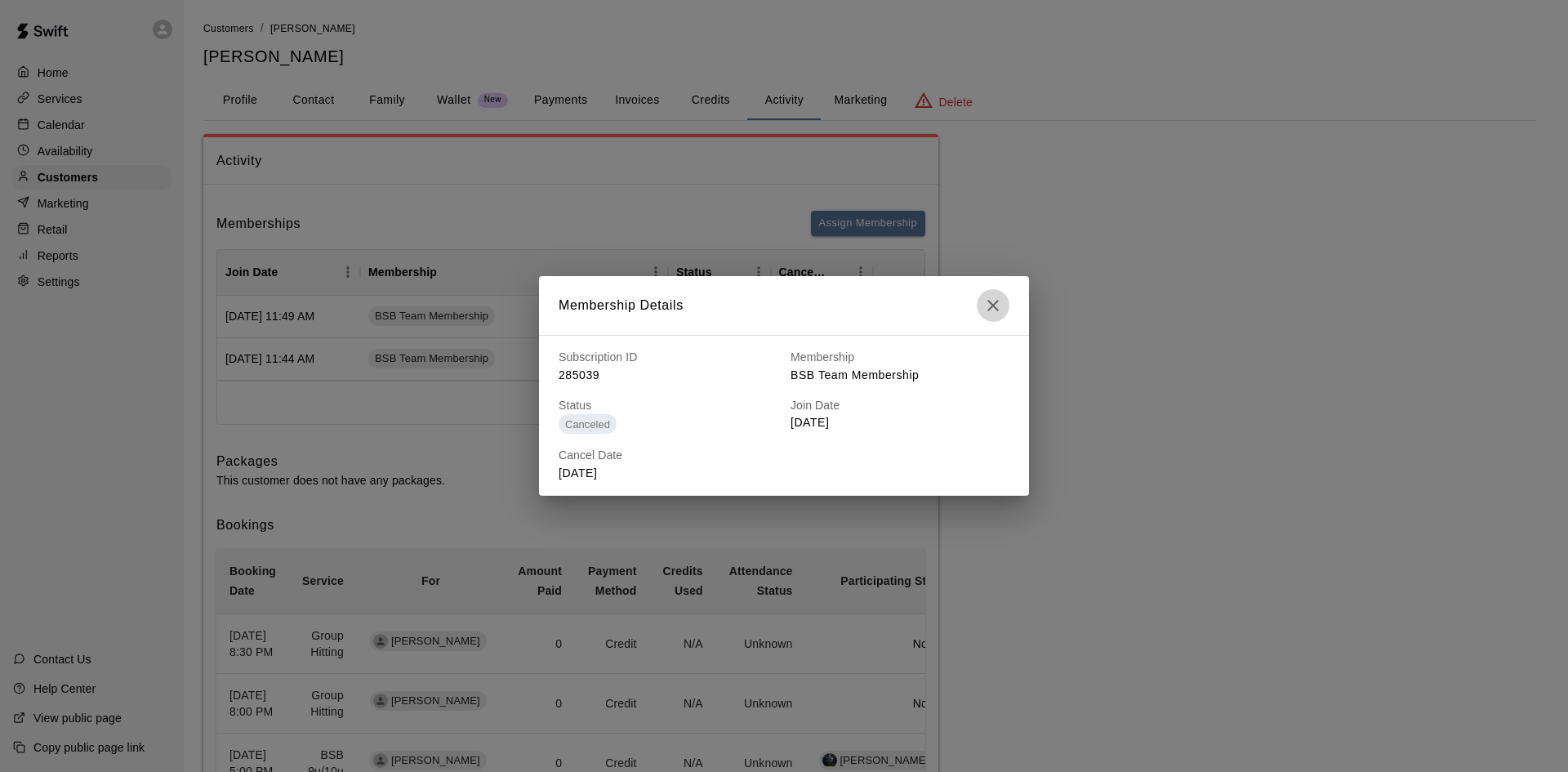
click at [990, 299] on icon "button" at bounding box center [993, 305] width 20 height 20
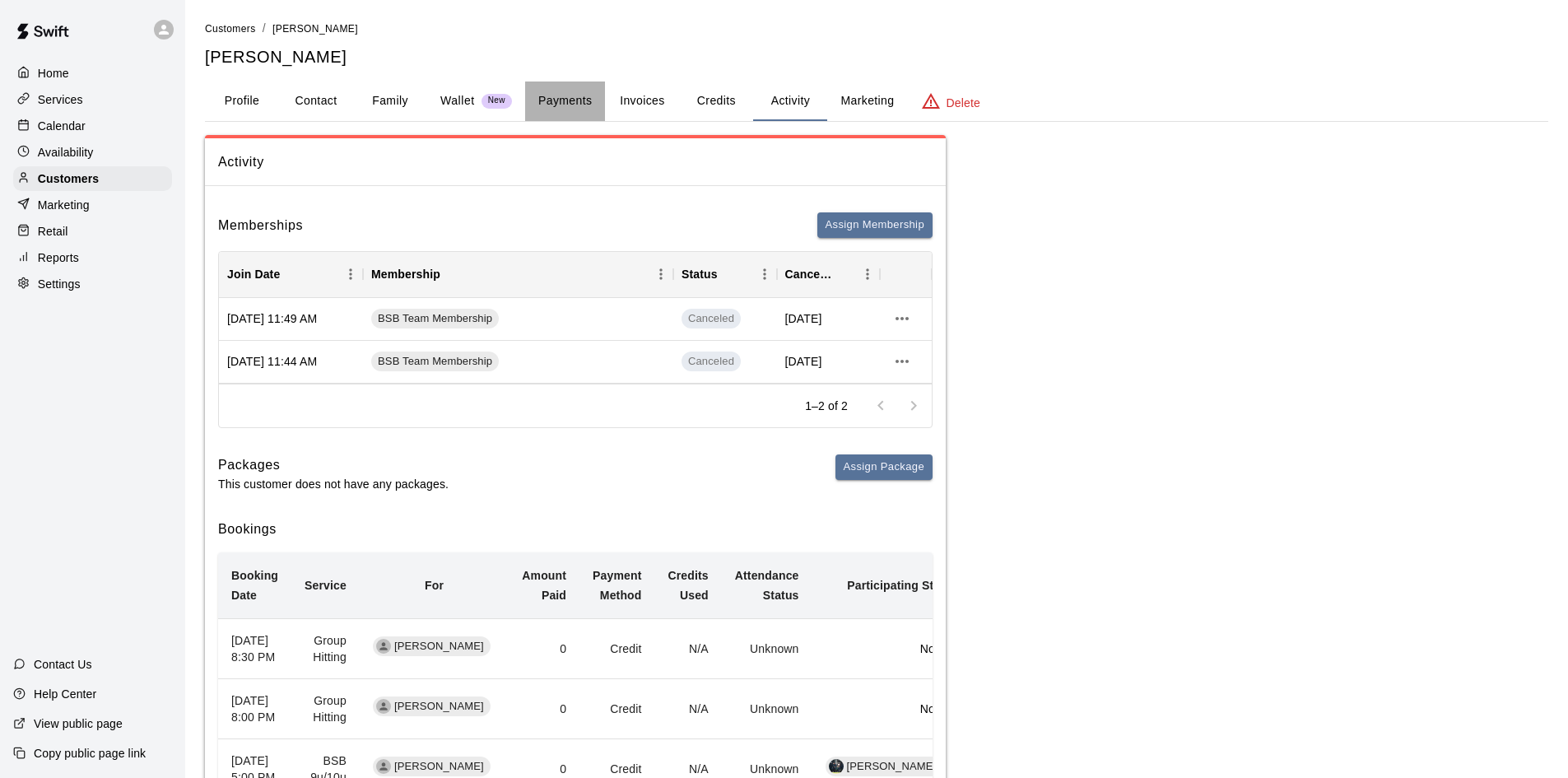
click at [579, 104] on button "Payments" at bounding box center [565, 101] width 80 height 40
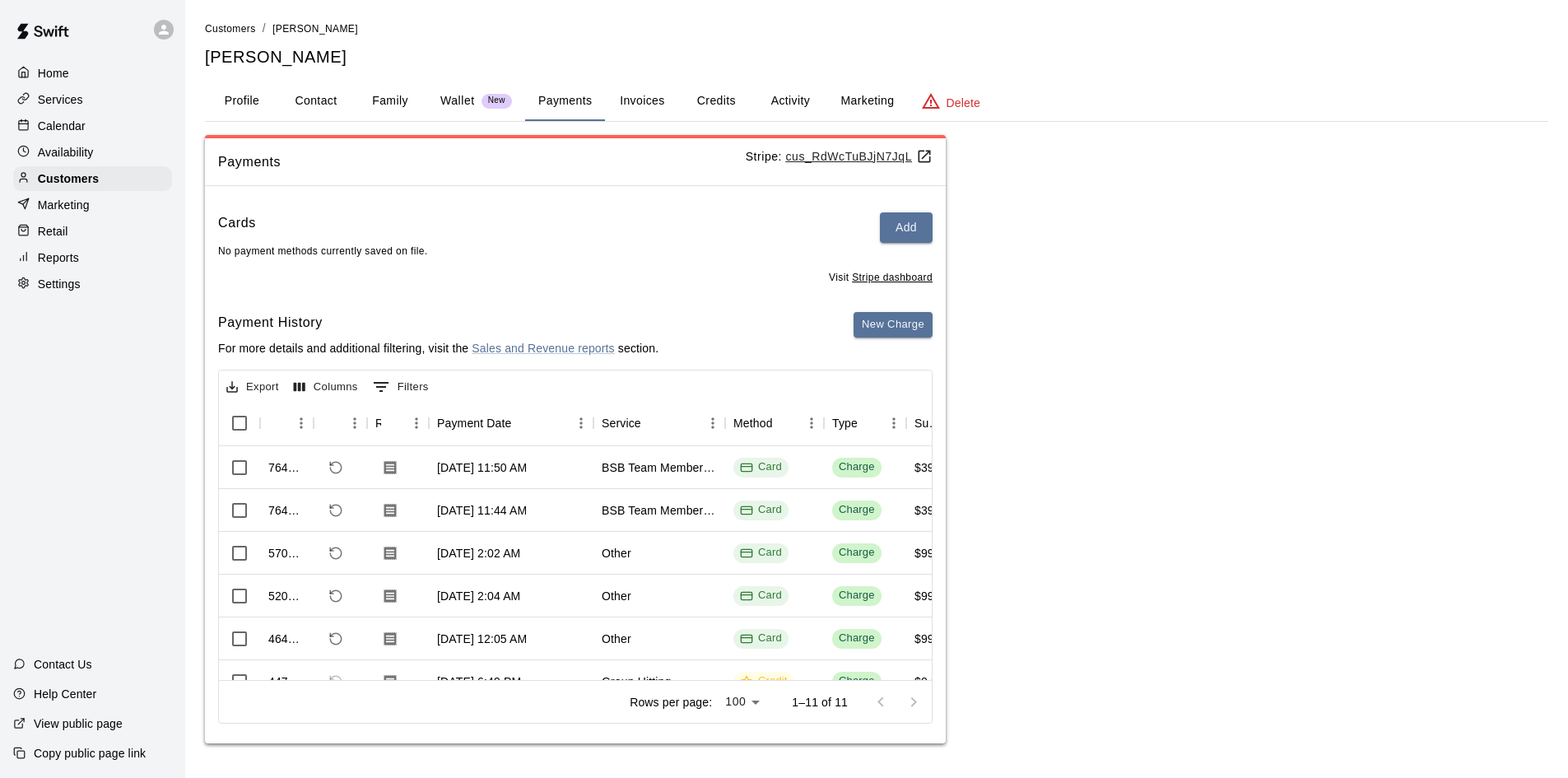
click at [77, 133] on p "Calendar" at bounding box center [61, 126] width 47 height 17
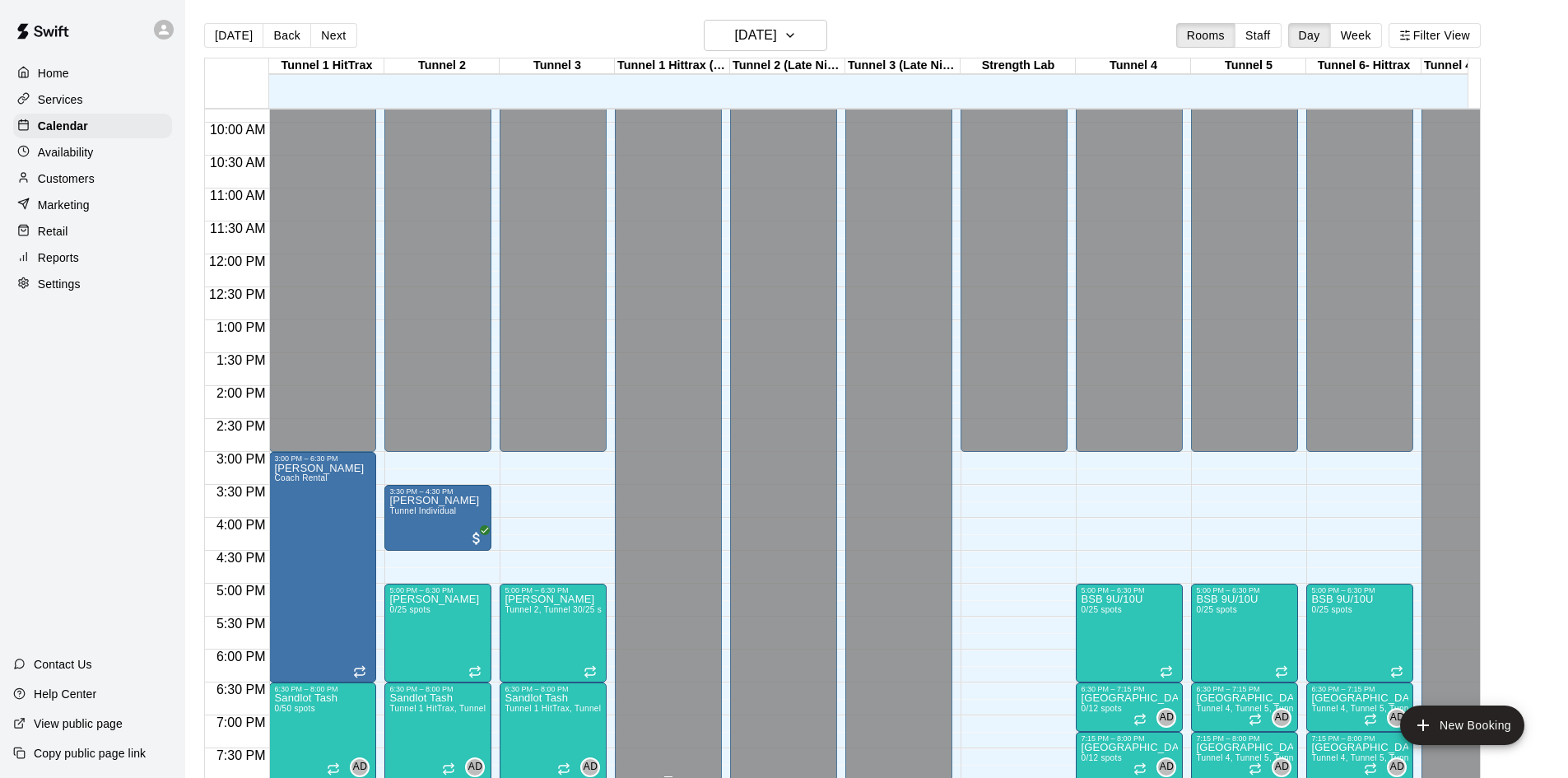
scroll to position [800, 0]
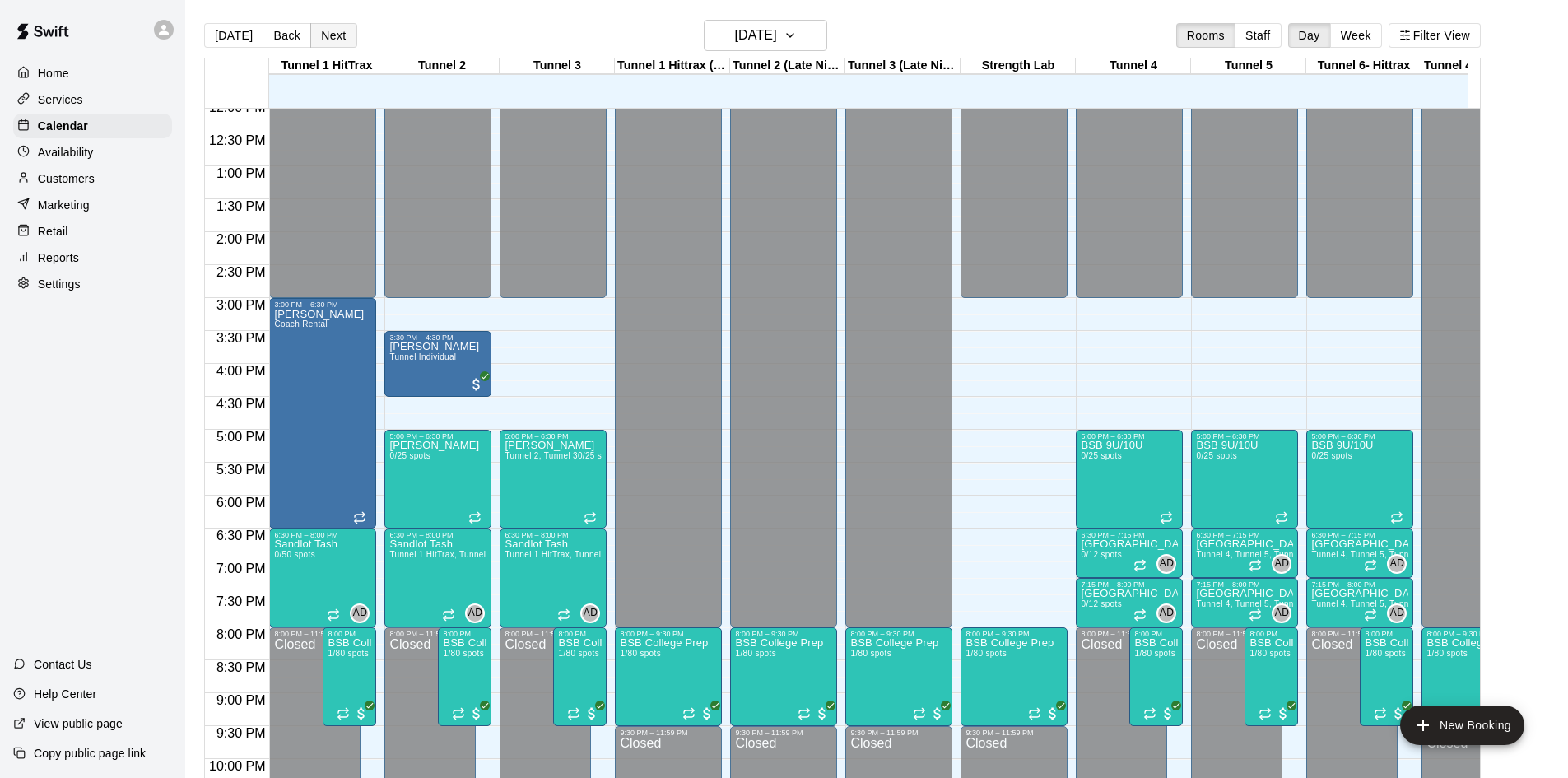
click at [324, 35] on button "Next" at bounding box center [332, 36] width 46 height 25
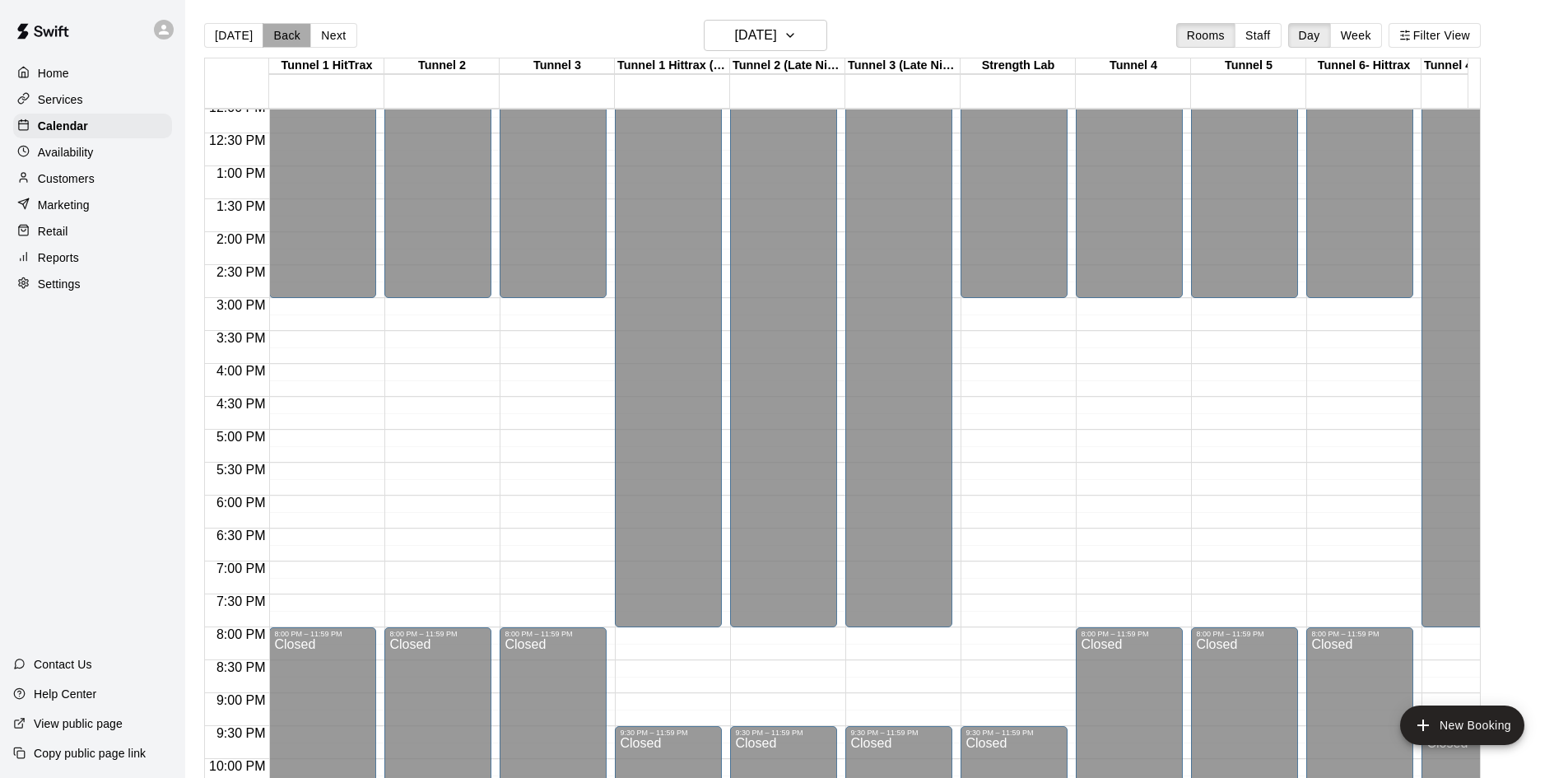
click at [292, 33] on button "Back" at bounding box center [287, 36] width 48 height 25
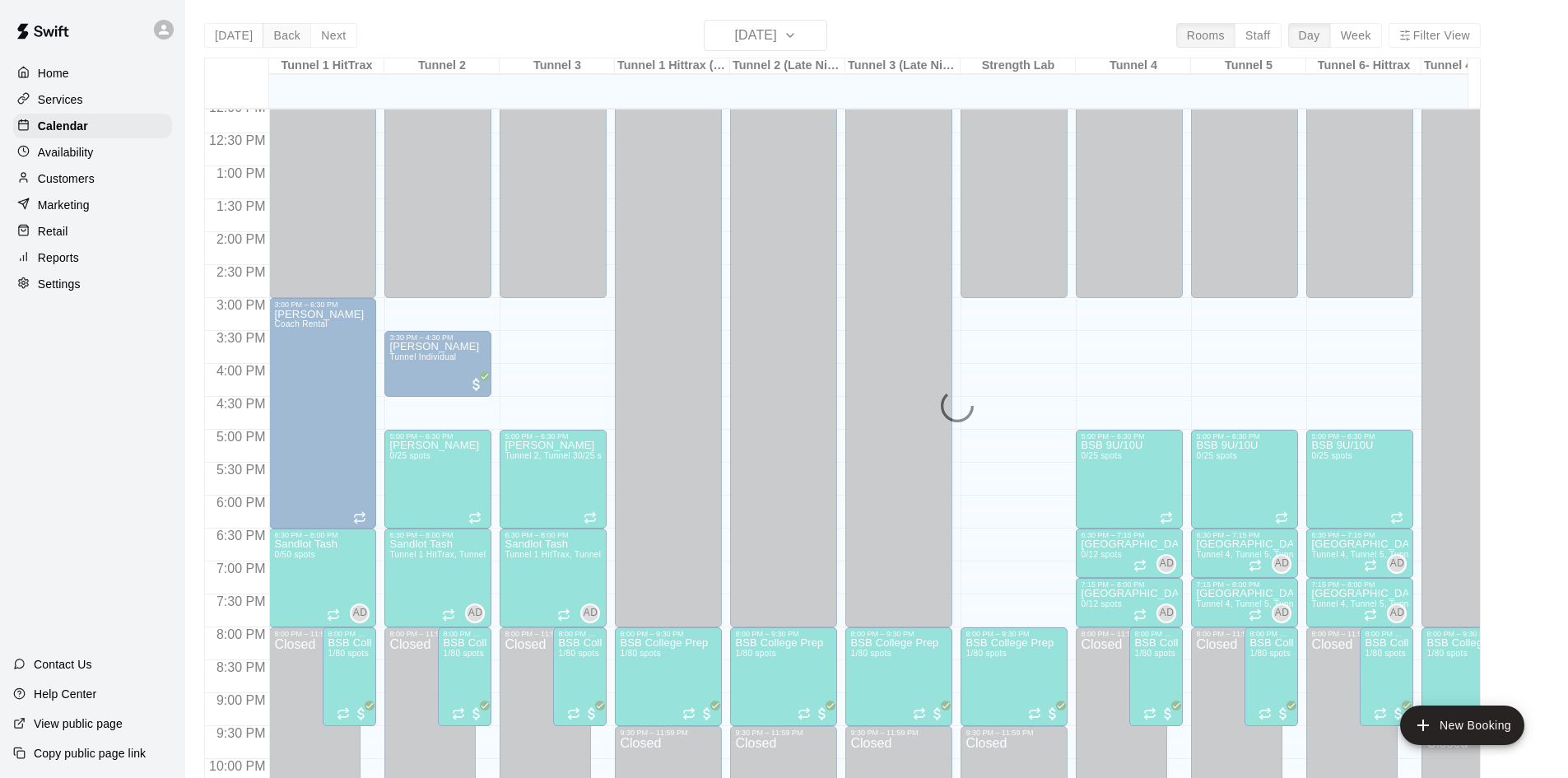
click at [292, 33] on div "Today Back Next Wednesday Sep 17 Rooms Staff Day Week Filter View Tunnel 1 HitT…" at bounding box center [843, 409] width 1276 height 778
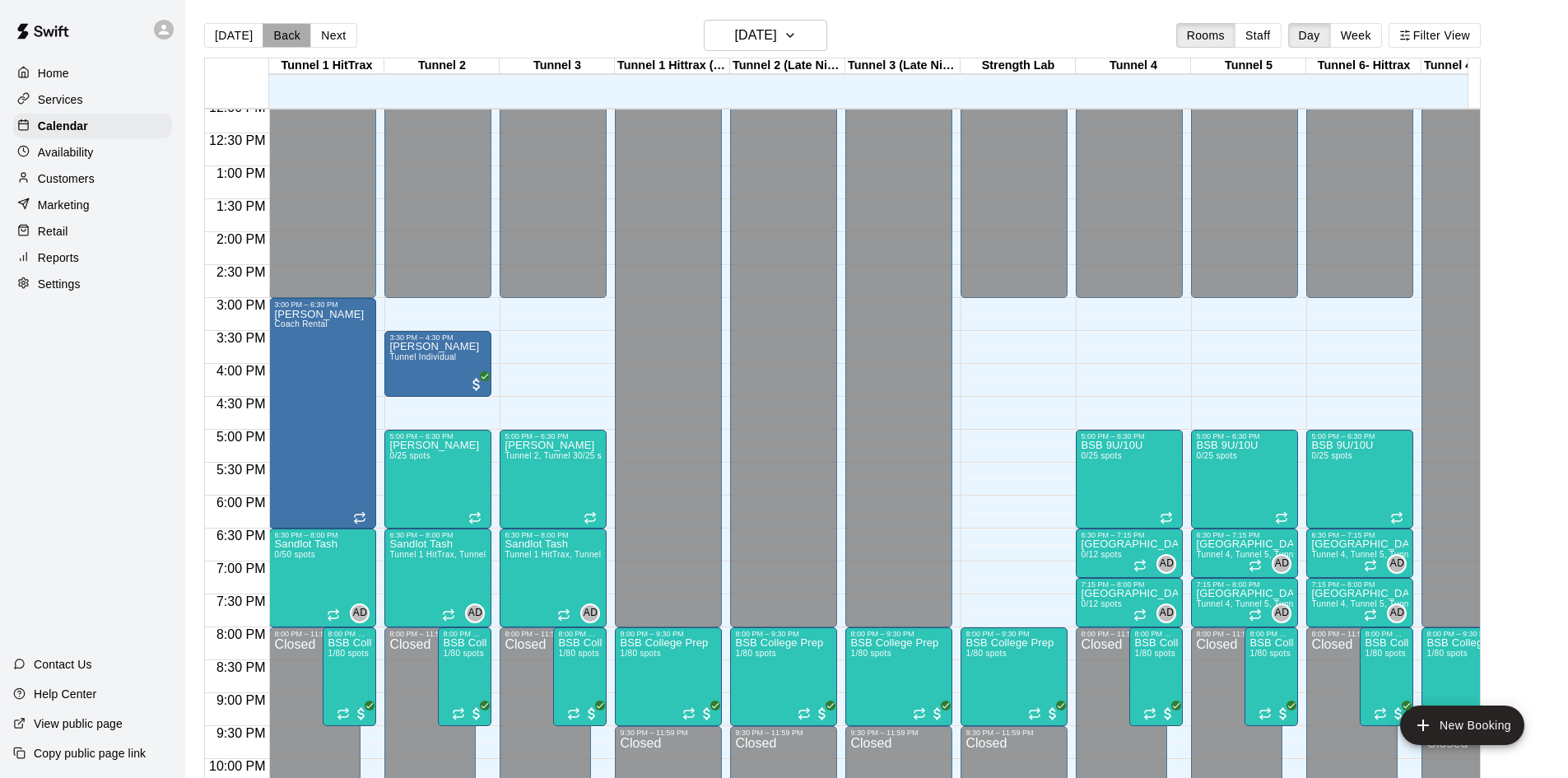
click at [292, 33] on button "Back" at bounding box center [287, 36] width 48 height 25
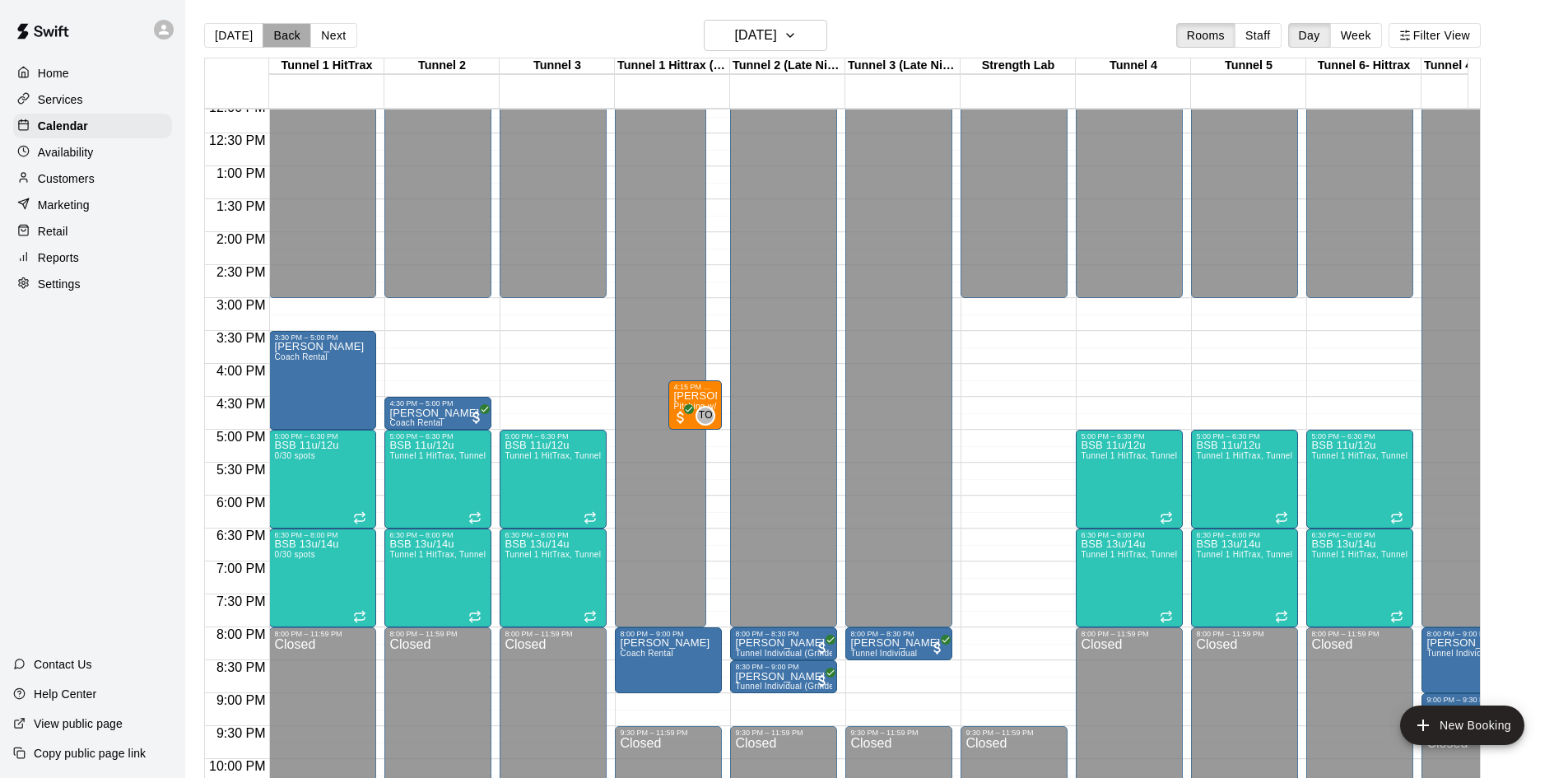
click at [292, 33] on button "Back" at bounding box center [287, 36] width 48 height 25
